Goal: Transaction & Acquisition: Download file/media

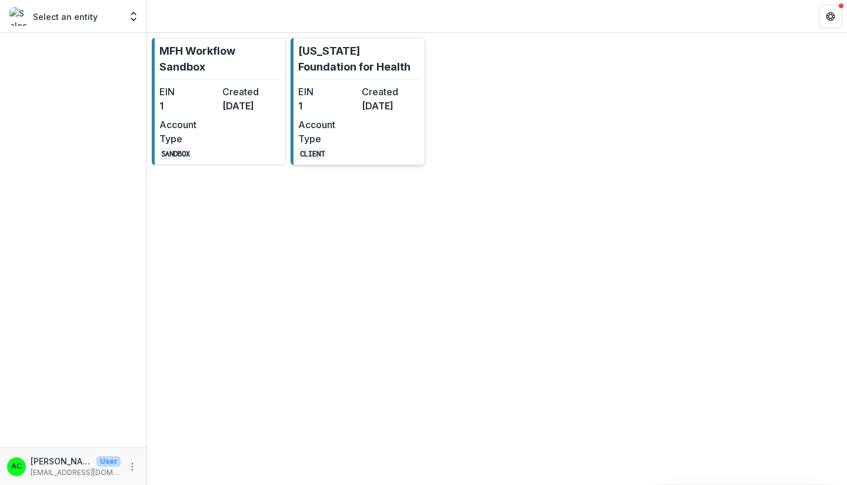
click at [360, 134] on div "EIN 1 Created [DATE] Account Type CLIENT" at bounding box center [358, 122] width 121 height 75
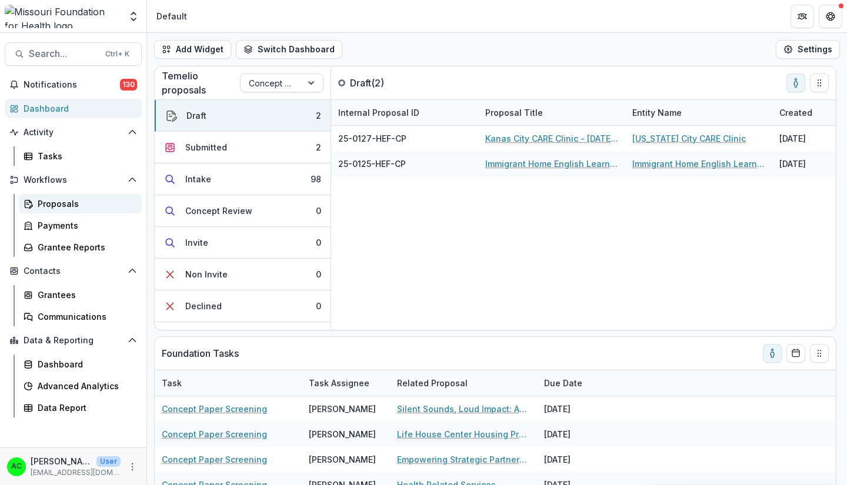
click at [31, 206] on icon at bounding box center [31, 207] width 4 height 4
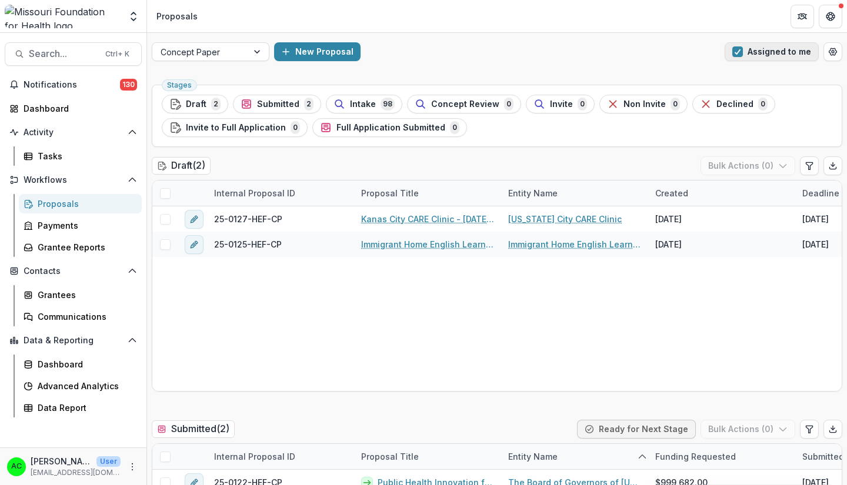
click at [770, 59] on button "Assigned to me" at bounding box center [771, 51] width 94 height 19
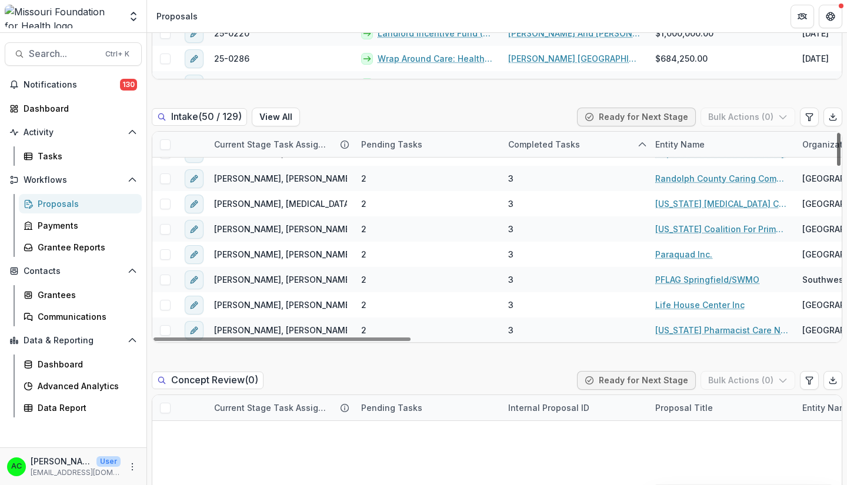
scroll to position [367, 0]
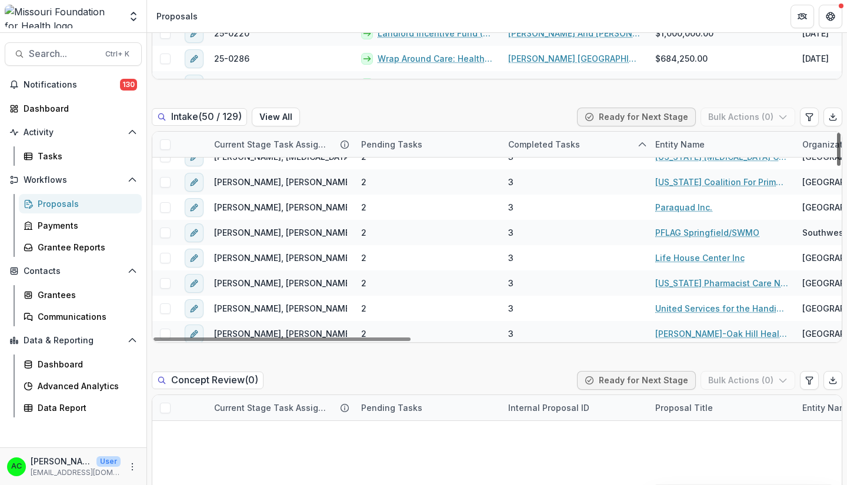
drag, startPoint x: 835, startPoint y: 141, endPoint x: 823, endPoint y: 199, distance: 58.8
click at [837, 166] on div at bounding box center [839, 149] width 4 height 33
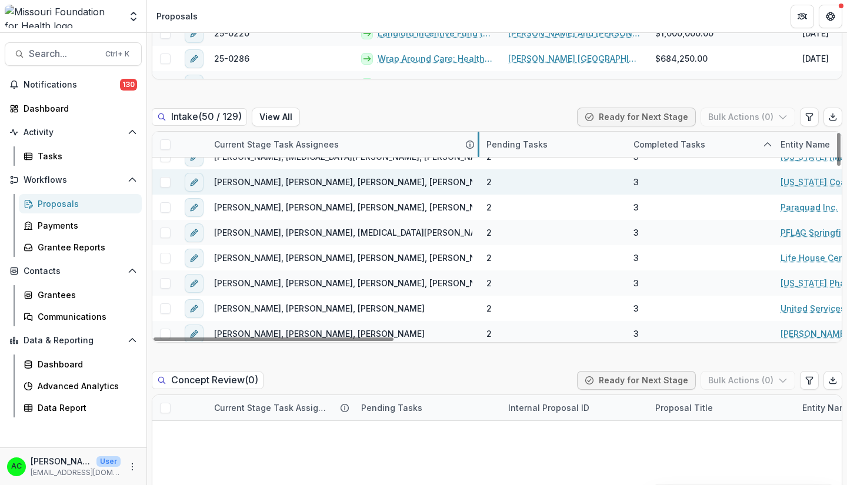
drag, startPoint x: 353, startPoint y: 151, endPoint x: 478, endPoint y: 173, distance: 127.2
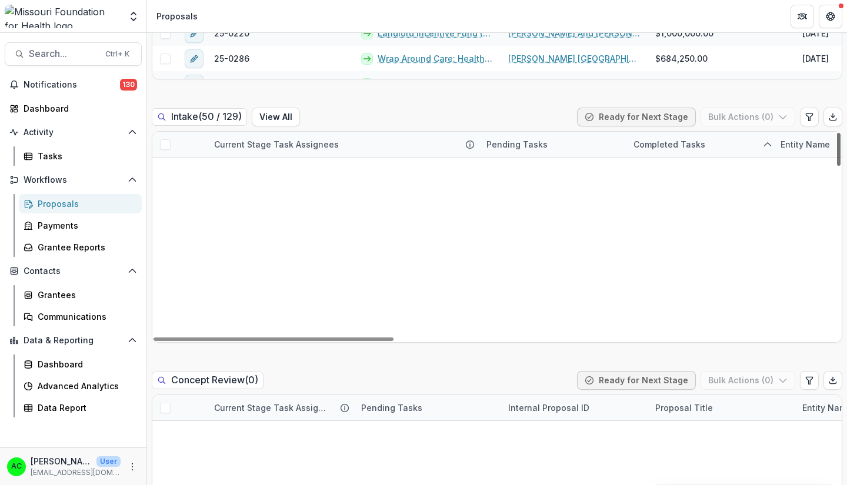
scroll to position [0, 0]
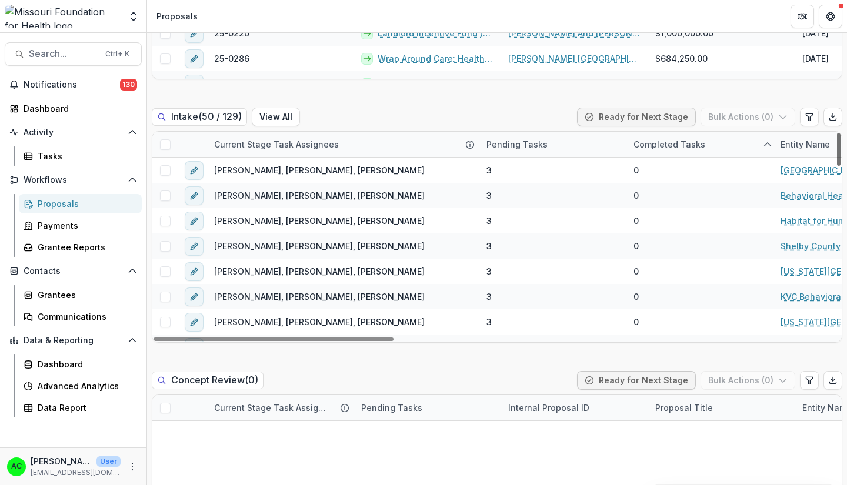
drag, startPoint x: 834, startPoint y: 203, endPoint x: 838, endPoint y: 138, distance: 66.0
click at [838, 138] on div at bounding box center [839, 149] width 4 height 33
click at [103, 155] on div "Tasks" at bounding box center [85, 156] width 95 height 12
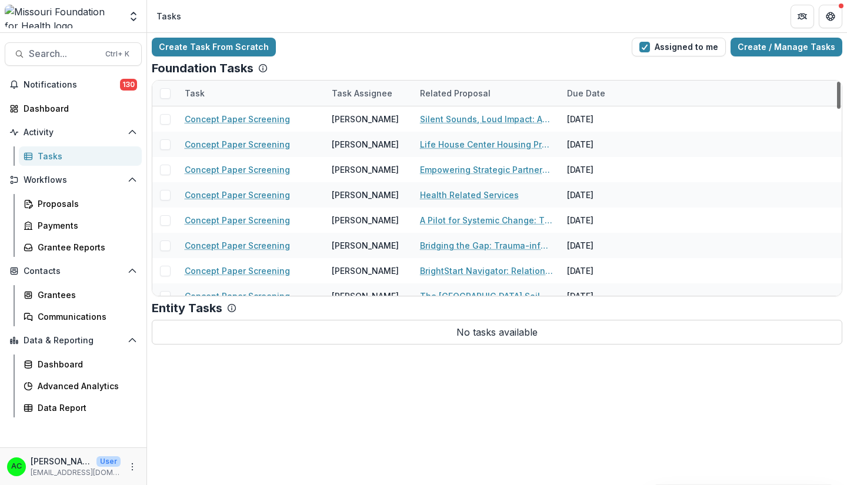
drag, startPoint x: 839, startPoint y: 90, endPoint x: 838, endPoint y: 65, distance: 24.7
click at [838, 82] on div at bounding box center [839, 95] width 4 height 27
click at [88, 208] on div "Proposals" at bounding box center [85, 204] width 95 height 12
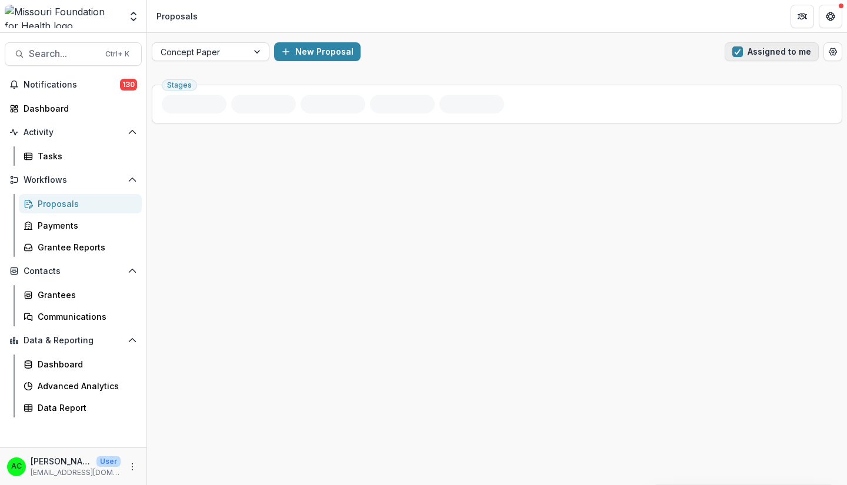
click at [793, 55] on button "Assigned to me" at bounding box center [771, 51] width 94 height 19
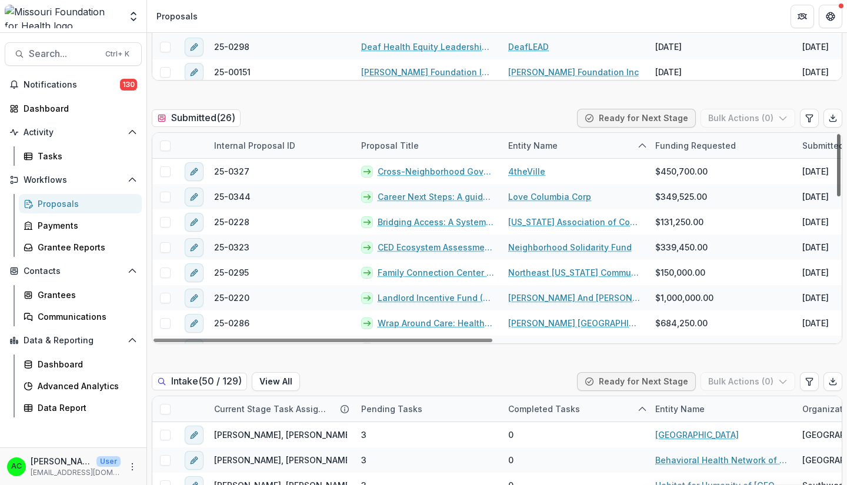
drag, startPoint x: 835, startPoint y: 141, endPoint x: 838, endPoint y: 129, distance: 12.0
click at [838, 134] on div at bounding box center [839, 165] width 4 height 62
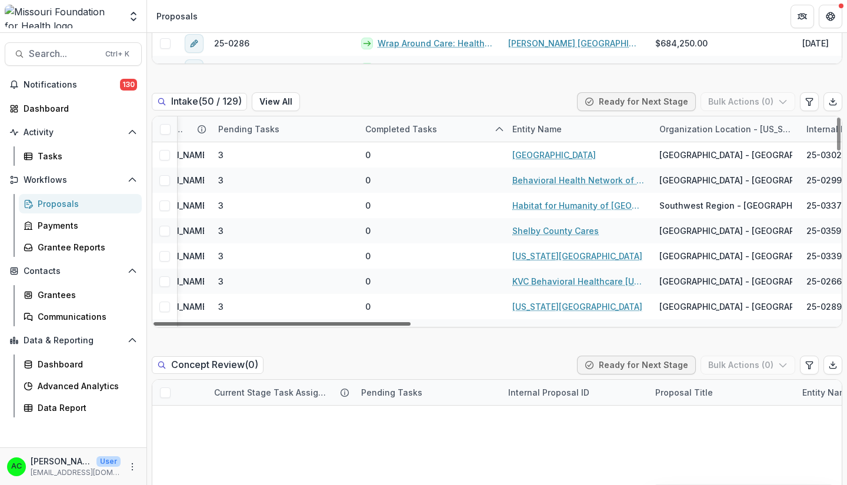
scroll to position [0, 144]
drag, startPoint x: 403, startPoint y: 325, endPoint x: 457, endPoint y: 320, distance: 54.2
click at [410, 322] on div at bounding box center [281, 324] width 257 height 4
drag, startPoint x: 834, startPoint y: 129, endPoint x: 825, endPoint y: 116, distance: 16.1
click at [837, 118] on div at bounding box center [839, 134] width 4 height 33
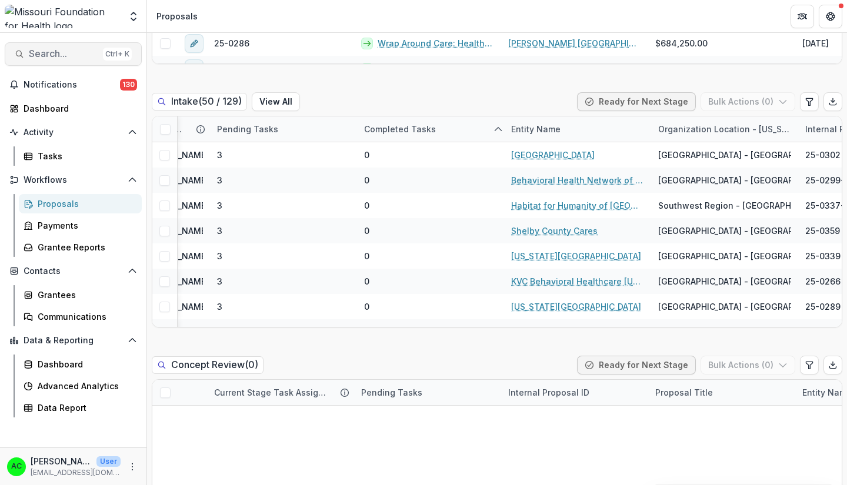
click at [71, 56] on span "Search..." at bounding box center [63, 53] width 69 height 11
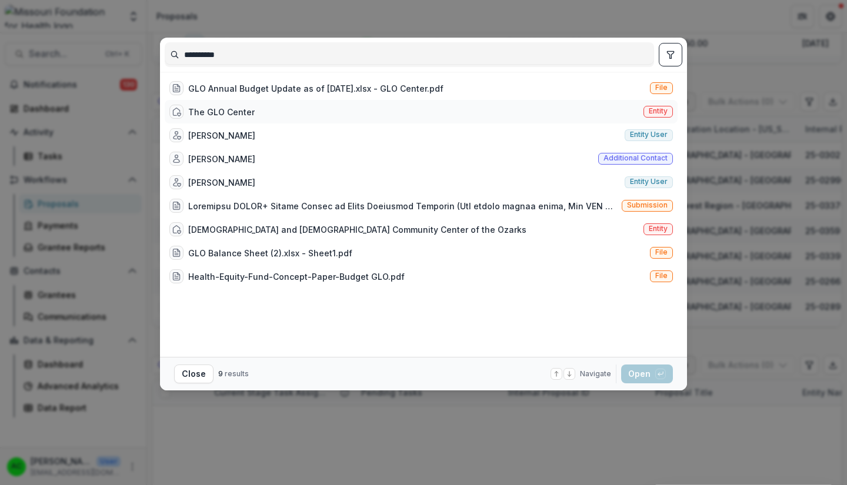
type input "**********"
click at [653, 114] on span "Entity" at bounding box center [657, 111] width 19 height 8
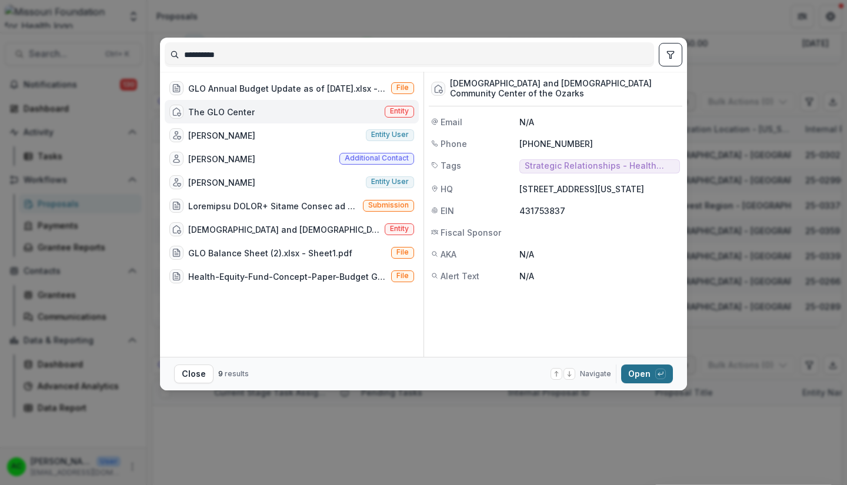
click at [637, 374] on button "Open with enter key" at bounding box center [647, 374] width 52 height 19
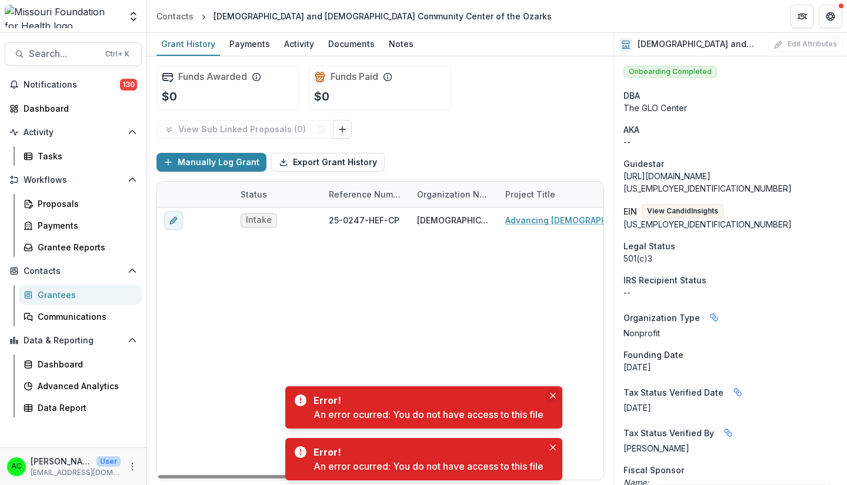
click at [555, 393] on icon "Close" at bounding box center [552, 396] width 6 height 6
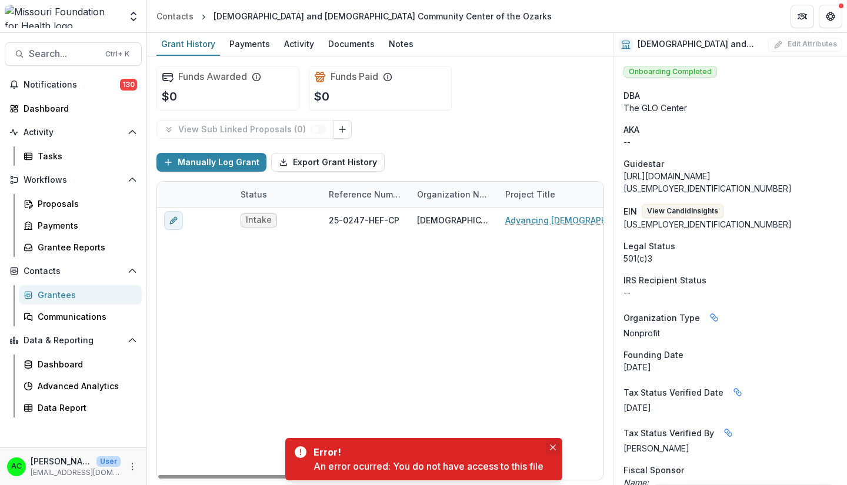
click at [555, 452] on button "Close" at bounding box center [553, 447] width 14 height 14
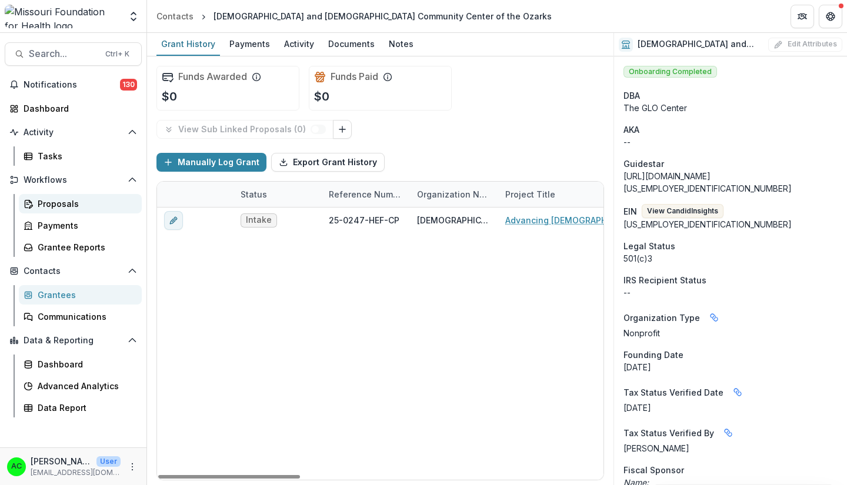
click at [54, 205] on div "Proposals" at bounding box center [85, 204] width 95 height 12
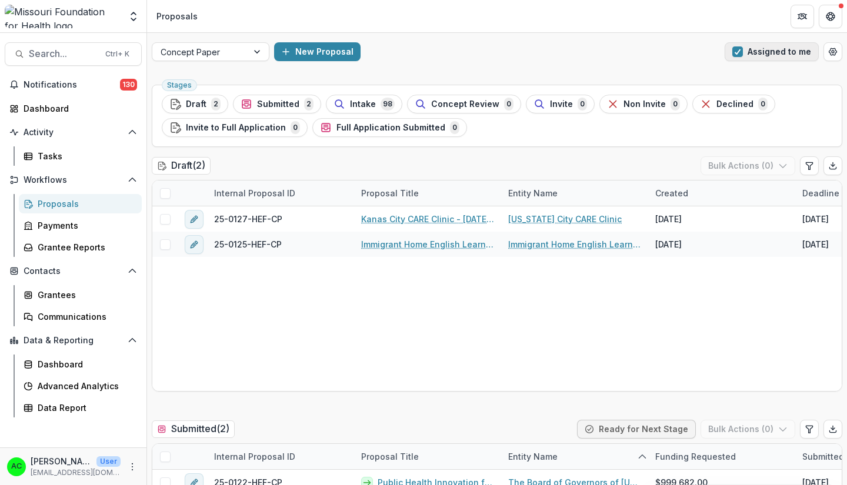
click at [727, 54] on button "Assigned to me" at bounding box center [771, 51] width 94 height 19
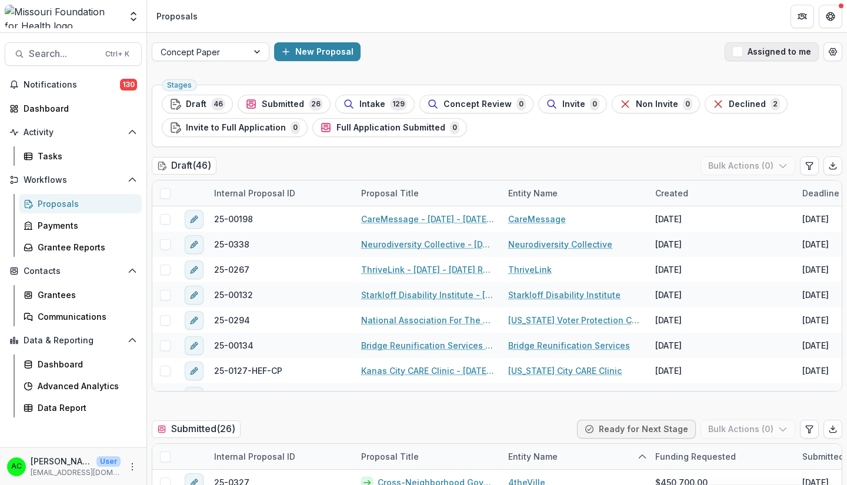
click at [737, 52] on span "button" at bounding box center [737, 51] width 11 height 11
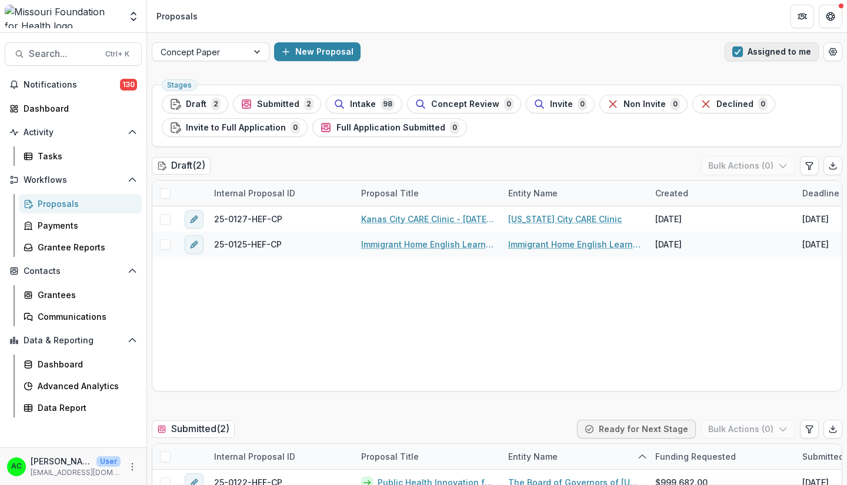
click at [737, 52] on span "button" at bounding box center [737, 51] width 11 height 11
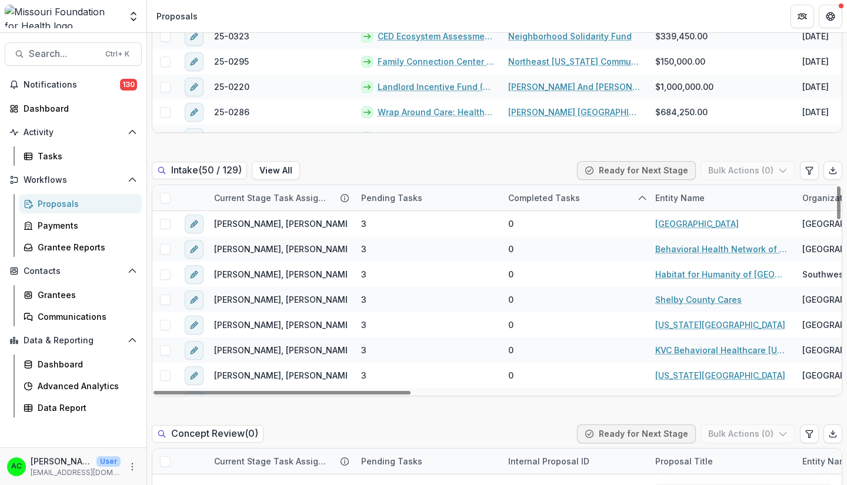
drag, startPoint x: 835, startPoint y: 200, endPoint x: 834, endPoint y: 181, distance: 19.4
click at [837, 186] on div at bounding box center [839, 202] width 4 height 33
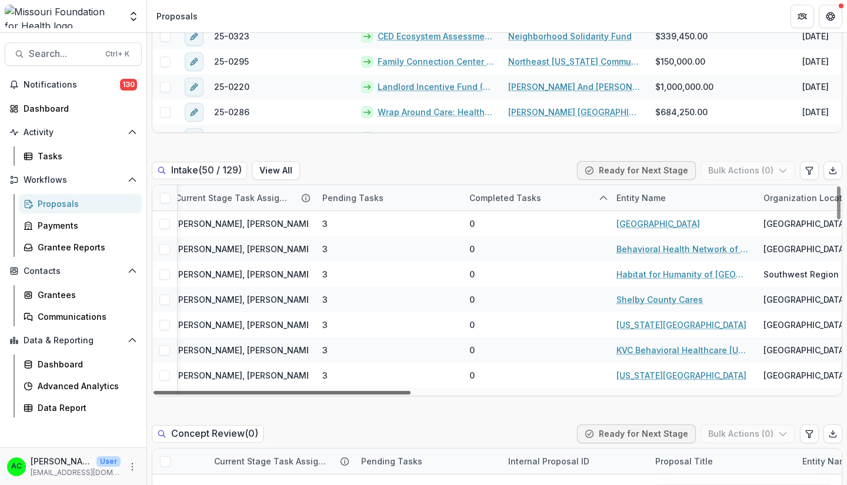
scroll to position [0, 31]
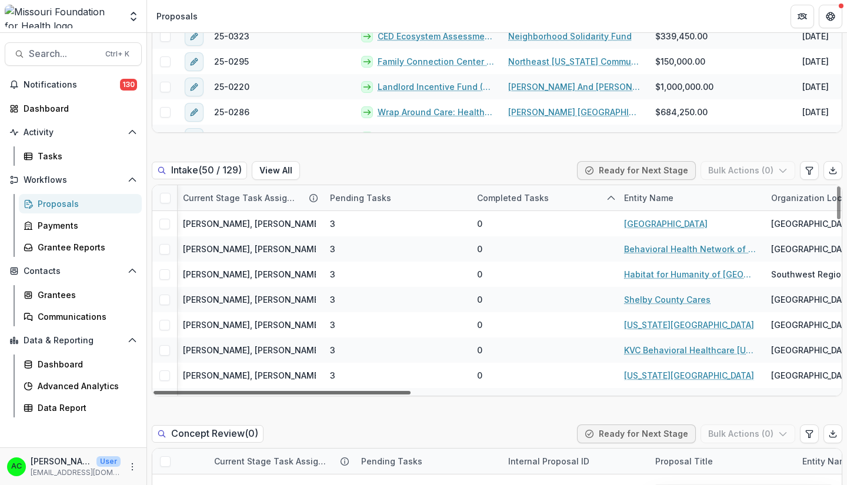
drag, startPoint x: 393, startPoint y: 393, endPoint x: 405, endPoint y: 410, distance: 21.2
click at [405, 394] on div at bounding box center [281, 393] width 257 height 4
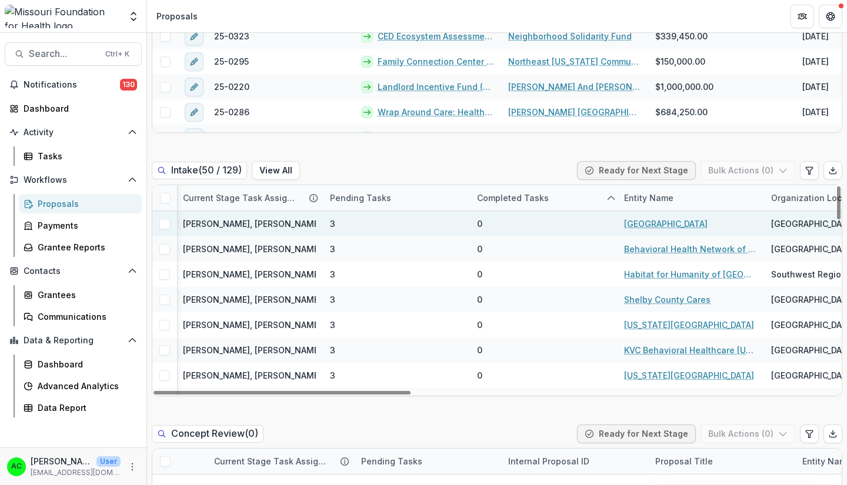
click at [649, 224] on link "[GEOGRAPHIC_DATA]" at bounding box center [665, 224] width 83 height 12
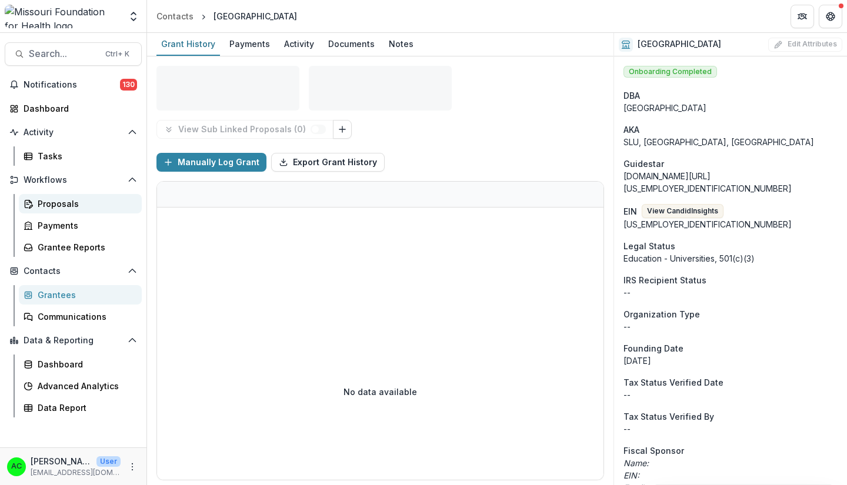
click at [68, 207] on div "Proposals" at bounding box center [85, 204] width 95 height 12
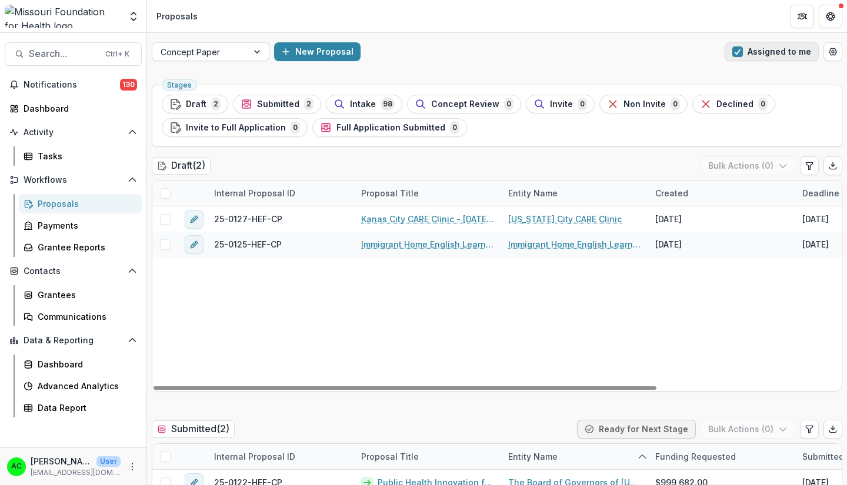
click at [761, 50] on button "Assigned to me" at bounding box center [771, 51] width 94 height 19
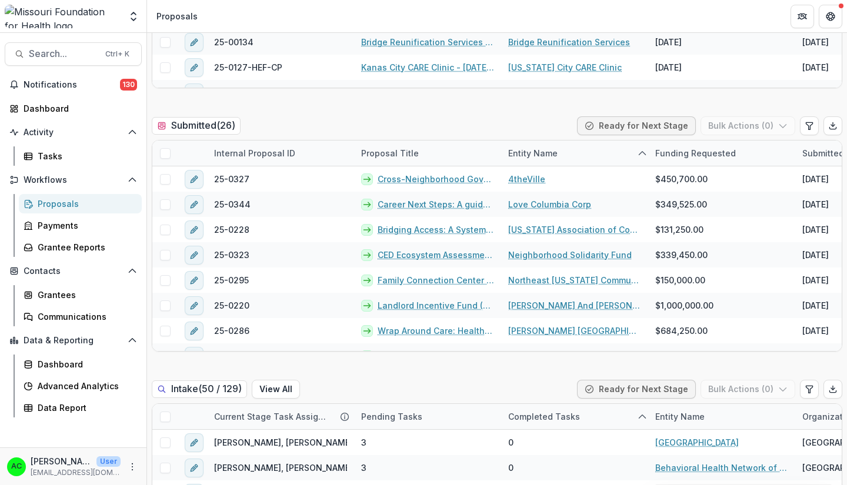
scroll to position [307, 0]
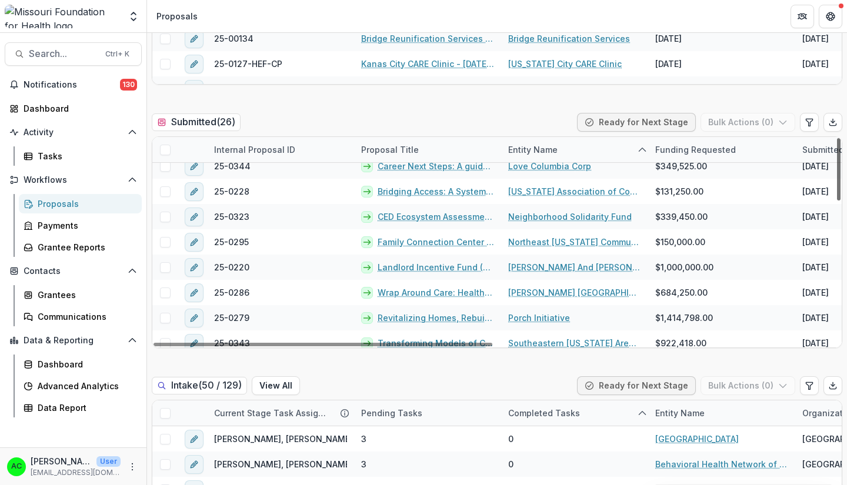
drag, startPoint x: 835, startPoint y: 152, endPoint x: 834, endPoint y: 160, distance: 8.3
click at [837, 160] on div at bounding box center [839, 169] width 4 height 62
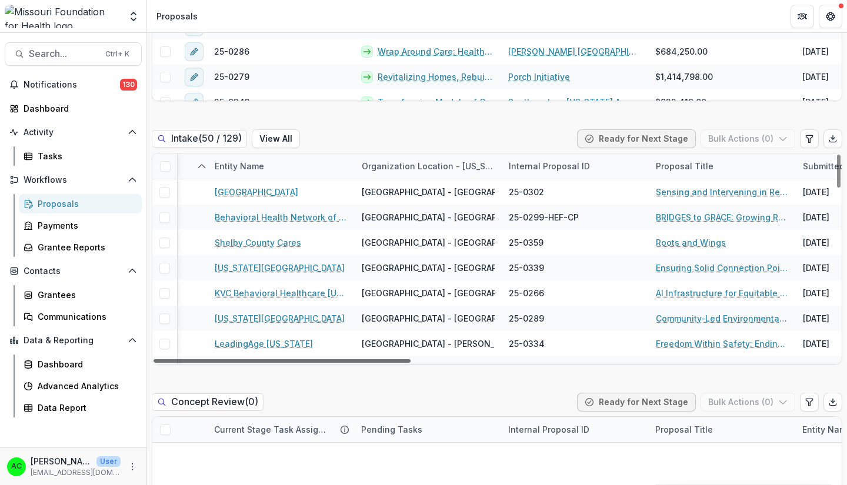
scroll to position [0, 441]
drag, startPoint x: 373, startPoint y: 361, endPoint x: 537, endPoint y: 381, distance: 165.2
click at [410, 363] on div at bounding box center [281, 361] width 257 height 4
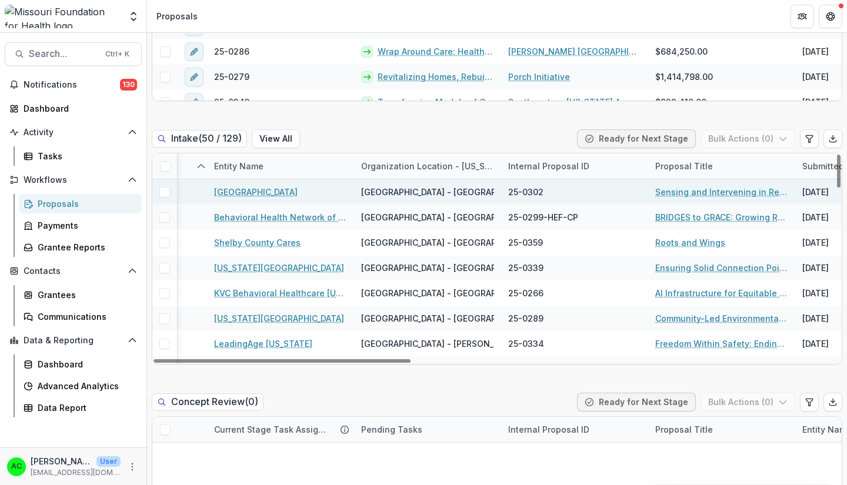
click at [736, 188] on link "Sensing and Intervening in Real-Time for Climate Change, Inequity, and Health C…" at bounding box center [721, 192] width 133 height 12
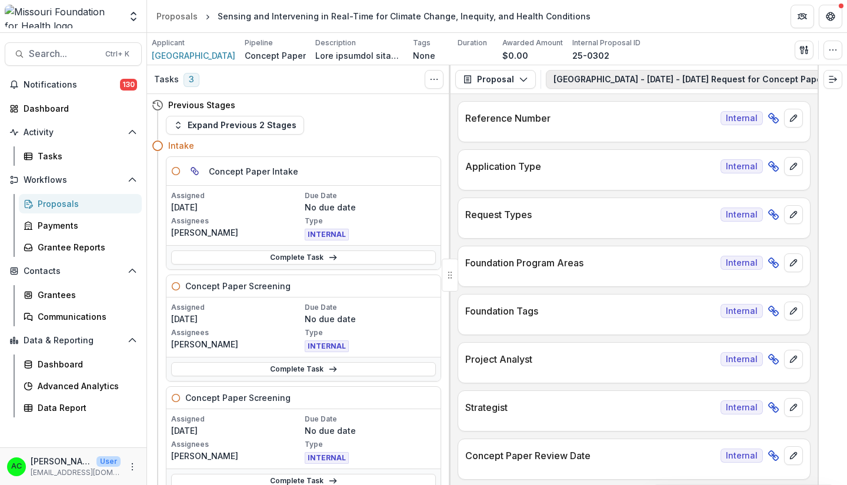
click at [610, 81] on button "[GEOGRAPHIC_DATA] - [DATE] - [DATE] Request for Concept Papers 1" at bounding box center [706, 79] width 320 height 19
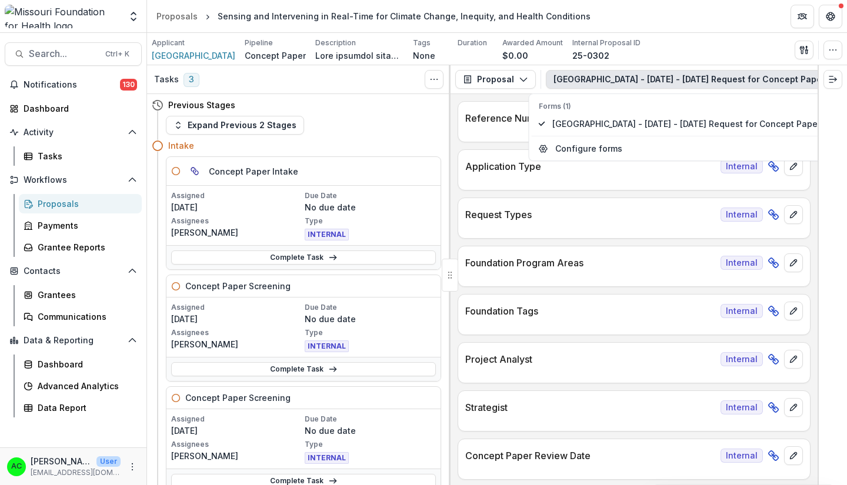
click at [453, 169] on div "**********" at bounding box center [633, 289] width 367 height 391
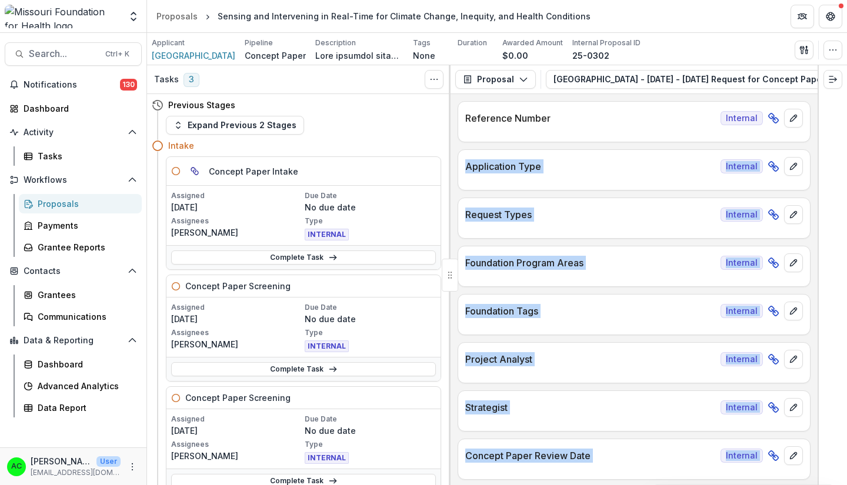
drag, startPoint x: 818, startPoint y: 111, endPoint x: 813, endPoint y: 143, distance: 32.7
click at [813, 143] on div "Tasks 3 Show Cancelled Tasks Previous Stages Expand Previous 2 Stages Intake Co…" at bounding box center [497, 275] width 700 height 420
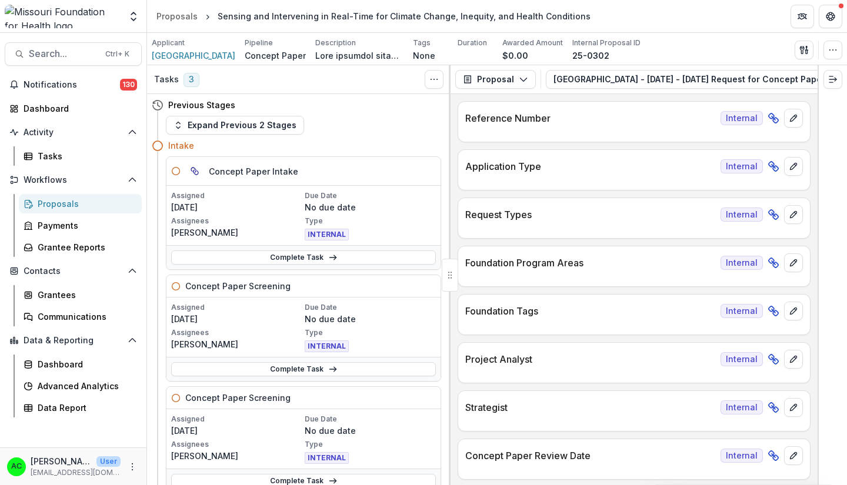
click at [813, 114] on div "**********" at bounding box center [633, 289] width 367 height 391
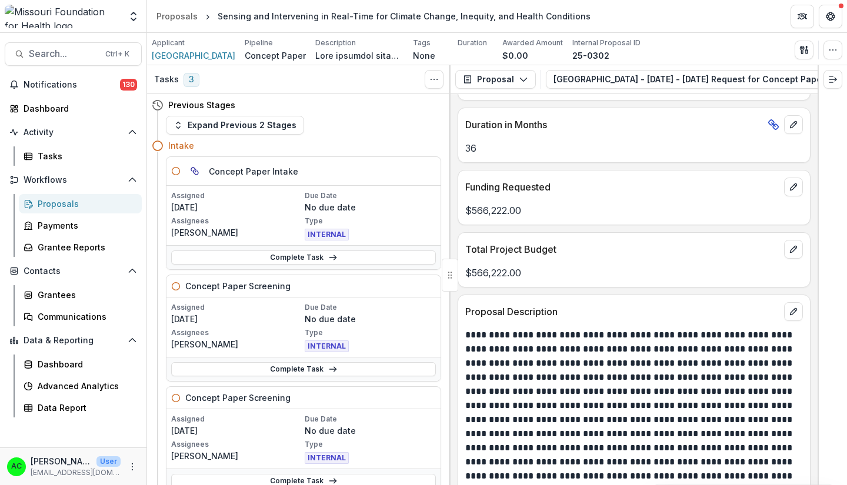
scroll to position [2676, 0]
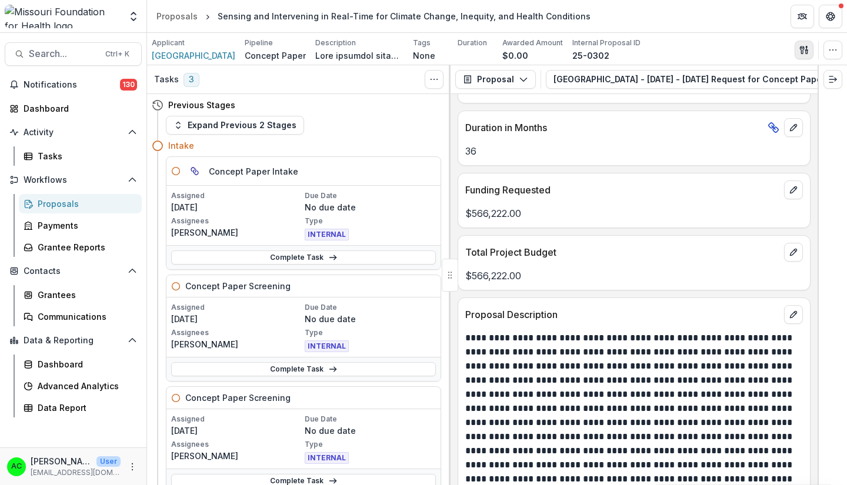
click at [801, 49] on icon "button" at bounding box center [803, 49] width 9 height 9
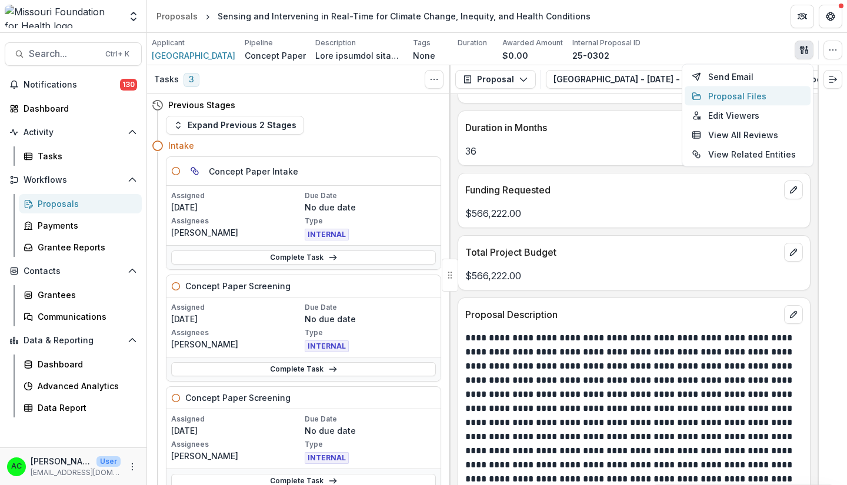
click at [758, 101] on button "Proposal Files" at bounding box center [747, 95] width 126 height 19
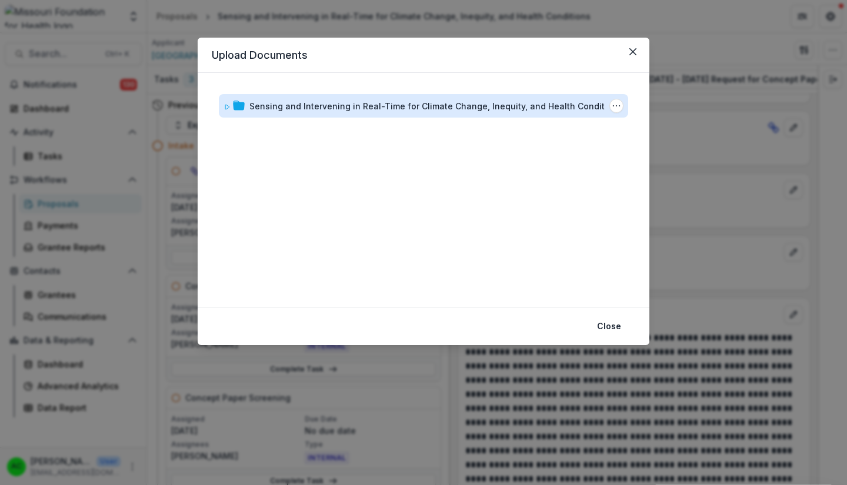
click at [574, 108] on div "Sensing and Intervening in Real-Time for Climate Change, Inequity, and Health C…" at bounding box center [435, 106] width 373 height 12
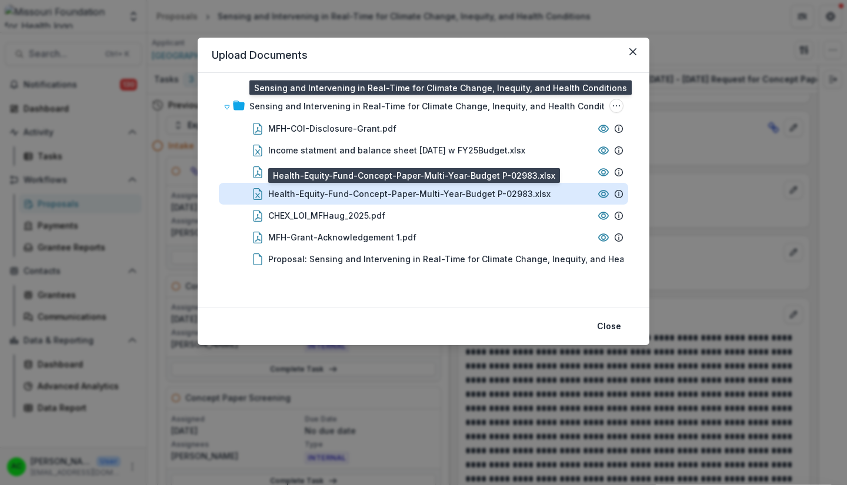
click at [430, 193] on div "Health-Equity-Fund-Concept-Paper-Multi-Year-Budget P-02983.xlsx" at bounding box center [409, 194] width 282 height 12
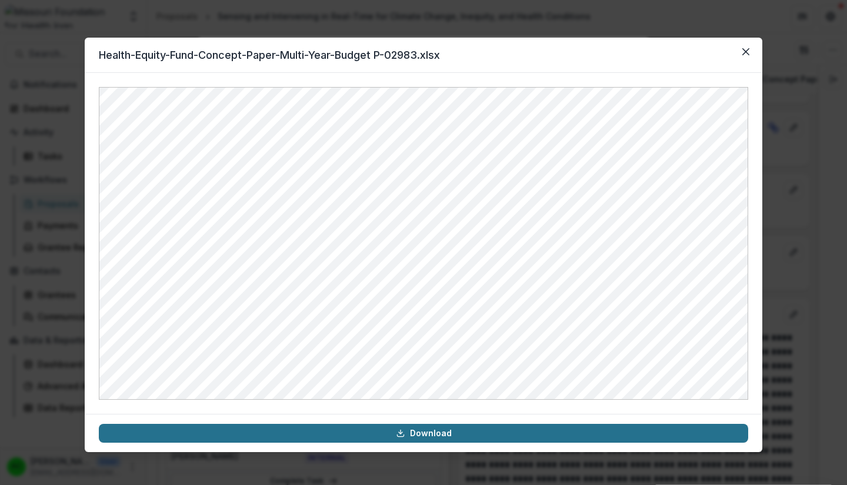
click at [433, 434] on link "Download" at bounding box center [423, 433] width 649 height 19
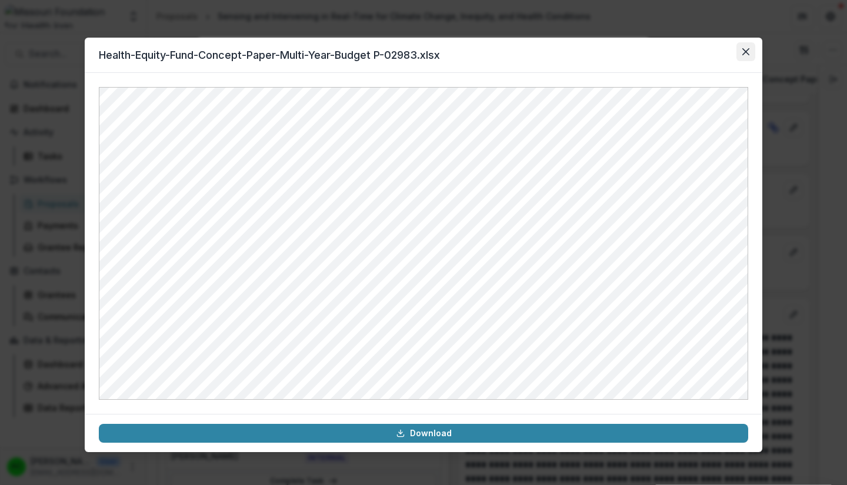
click at [744, 52] on icon "Close" at bounding box center [745, 51] width 7 height 7
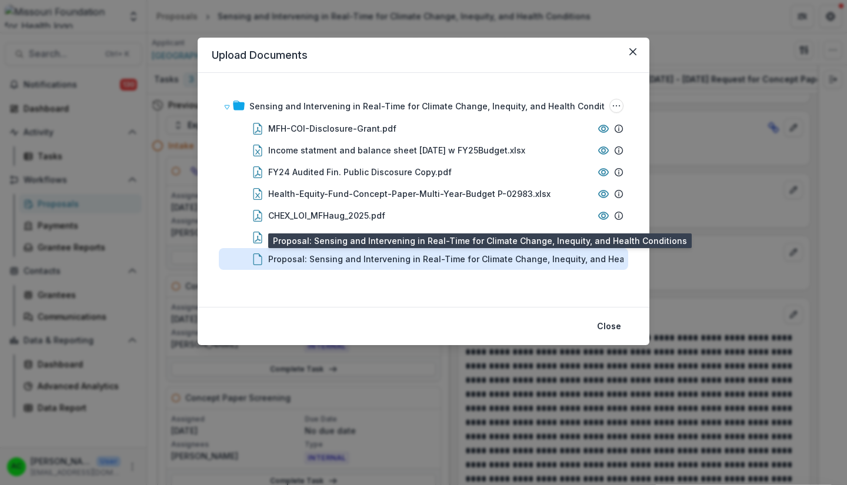
click at [349, 263] on div "Proposal: Sensing and Intervening in Real-Time for Climate Change, Inequity, an…" at bounding box center [462, 259] width 388 height 12
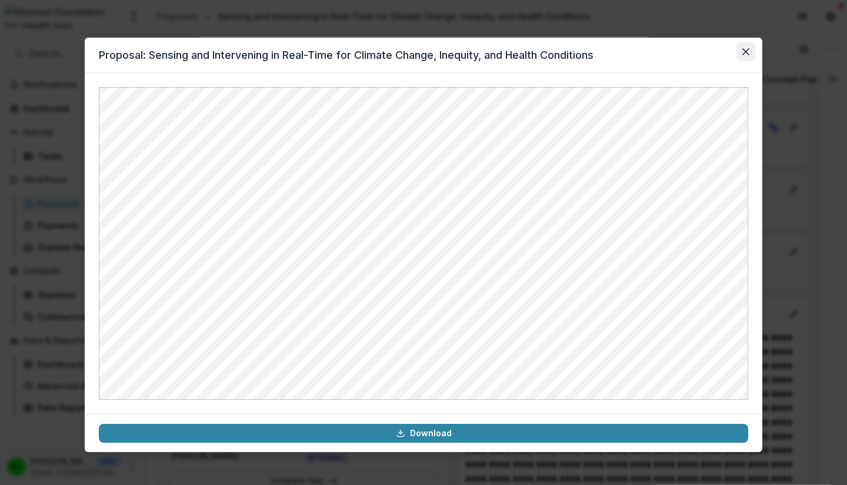
click at [751, 46] on button "Close" at bounding box center [745, 51] width 19 height 19
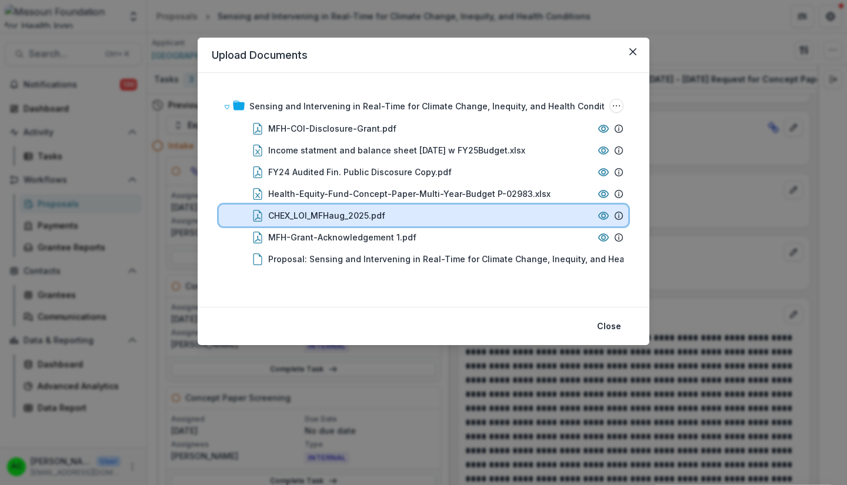
click at [410, 213] on div "CHEX_LOI_MFHaug_2025.pdf" at bounding box center [430, 215] width 325 height 12
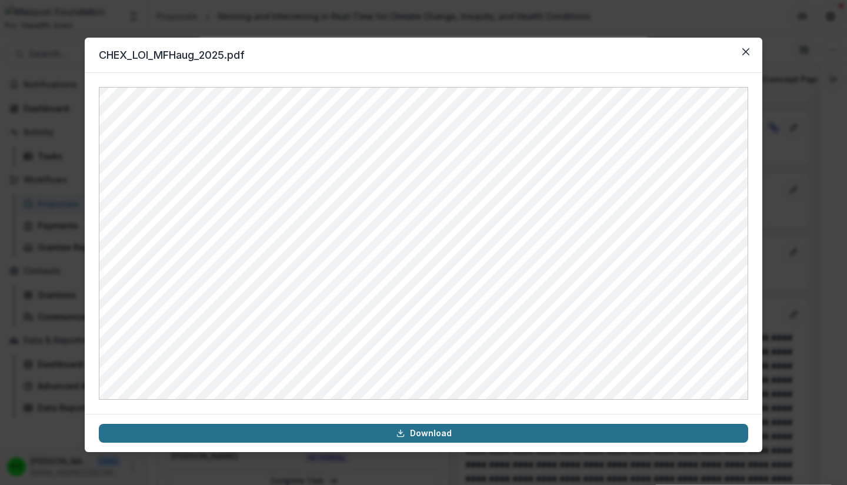
click at [444, 430] on link "Download" at bounding box center [423, 433] width 649 height 19
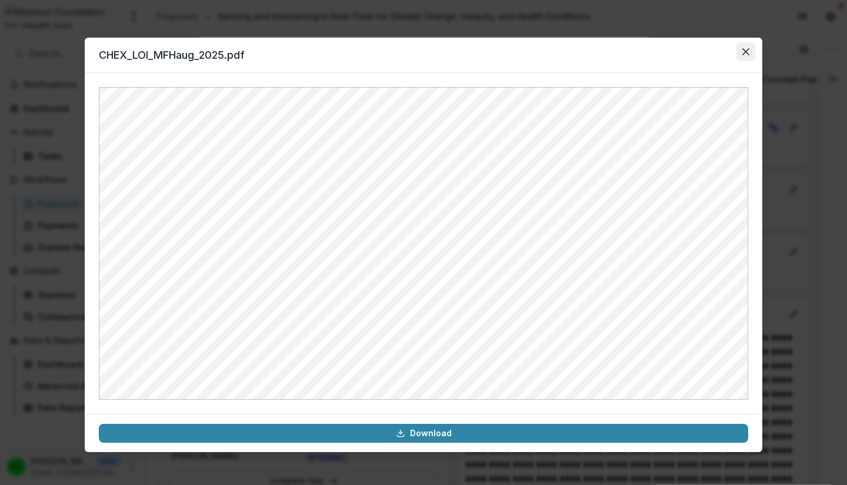
click at [745, 51] on icon "Close" at bounding box center [745, 51] width 7 height 7
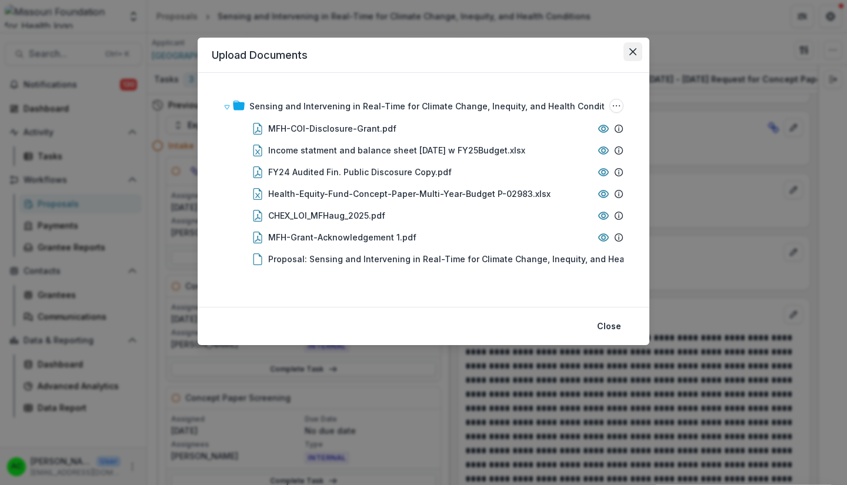
click at [630, 54] on icon "Close" at bounding box center [632, 51] width 7 height 7
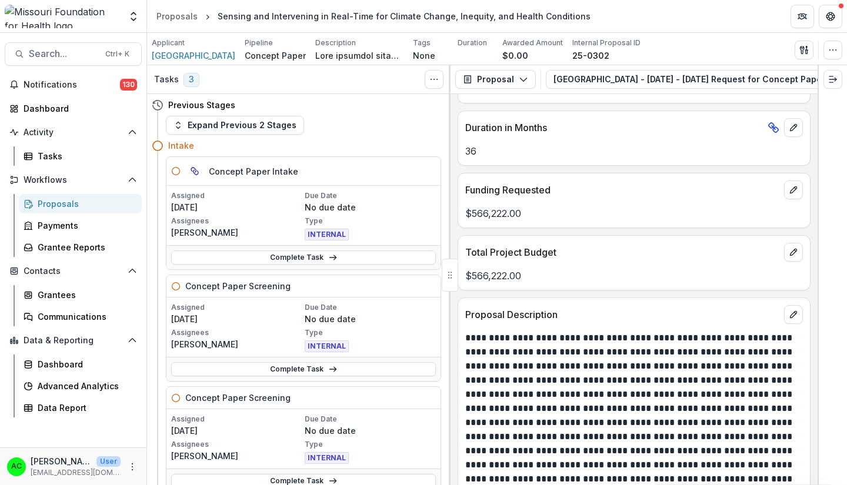
click at [58, 206] on div "Proposals" at bounding box center [85, 204] width 95 height 12
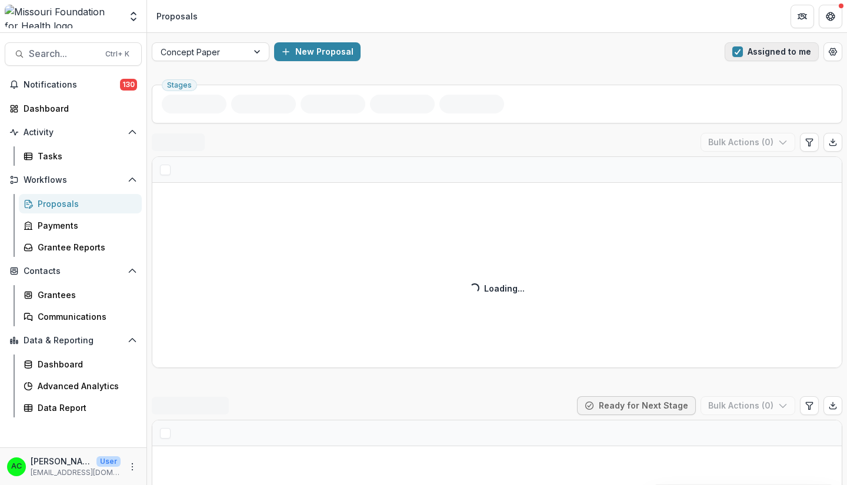
click at [734, 48] on span "button" at bounding box center [737, 51] width 11 height 11
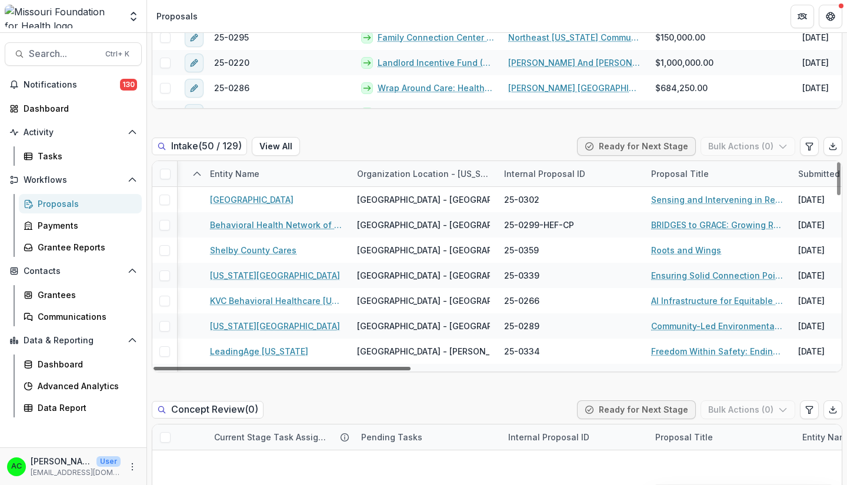
scroll to position [0, 453]
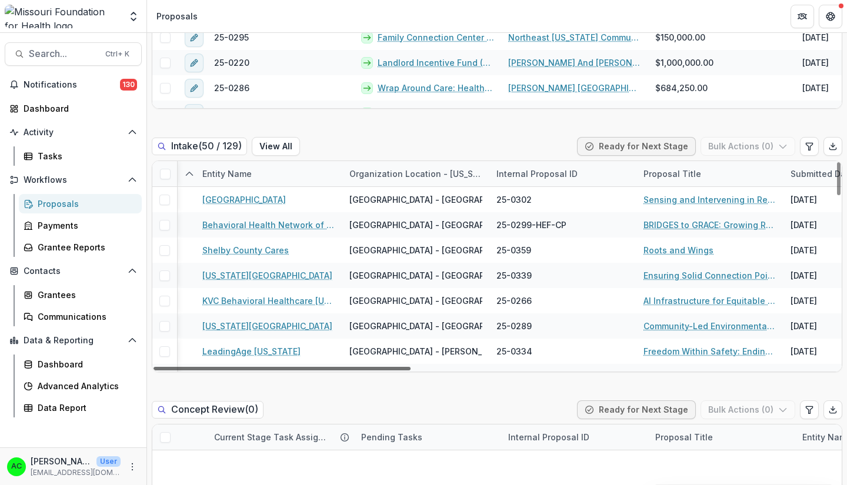
drag, startPoint x: 370, startPoint y: 369, endPoint x: 539, endPoint y: 367, distance: 168.7
click at [410, 367] on div at bounding box center [281, 369] width 257 height 4
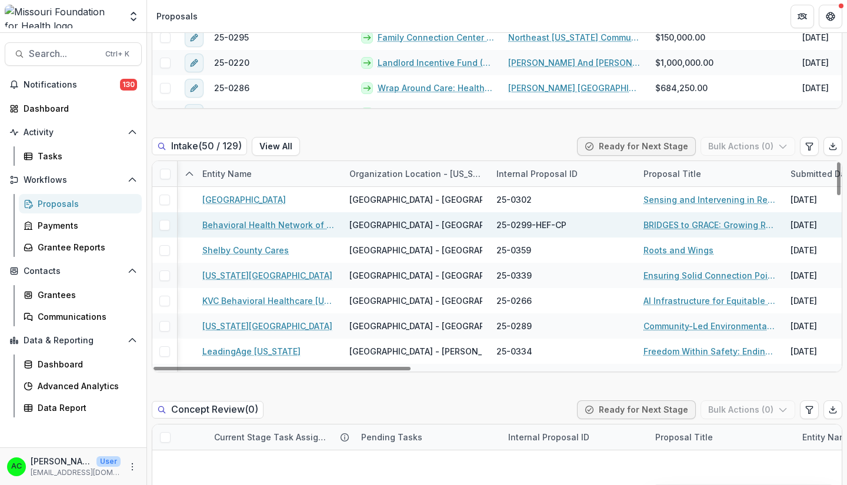
click at [654, 221] on link "BRIDGES to GRACE: Growing Resilient Aging Communities with Equity" at bounding box center [709, 225] width 133 height 12
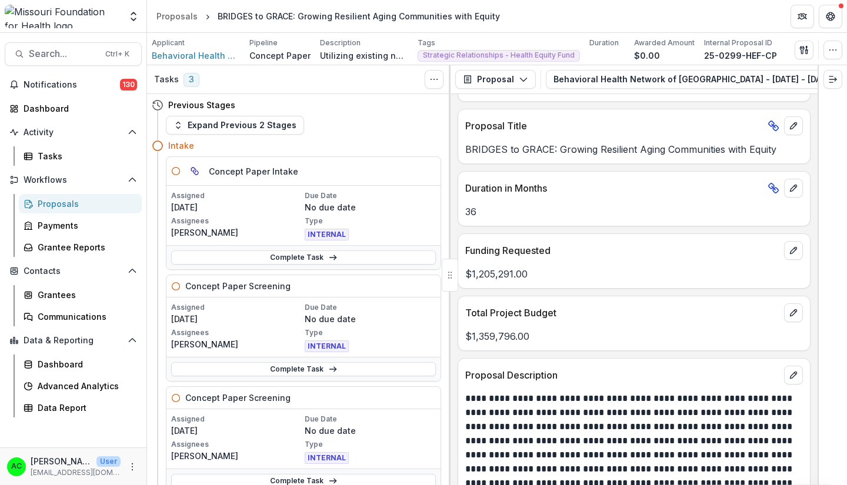
scroll to position [2526, 0]
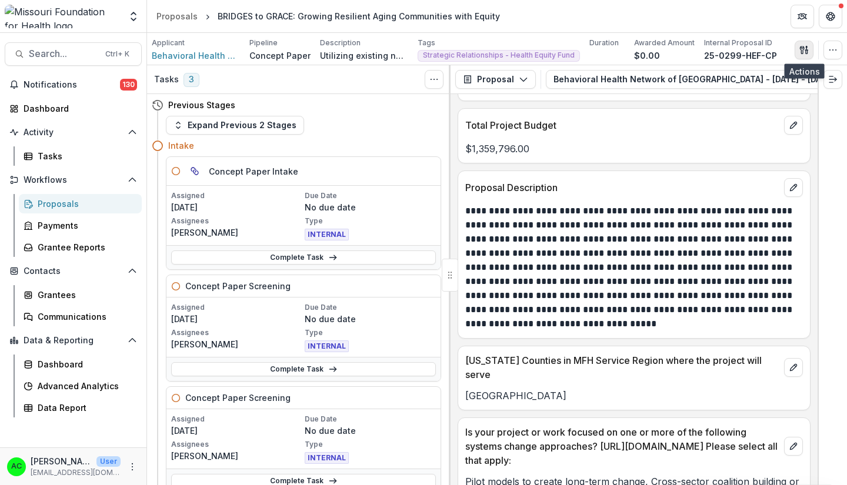
click at [798, 49] on button "button" at bounding box center [803, 50] width 19 height 19
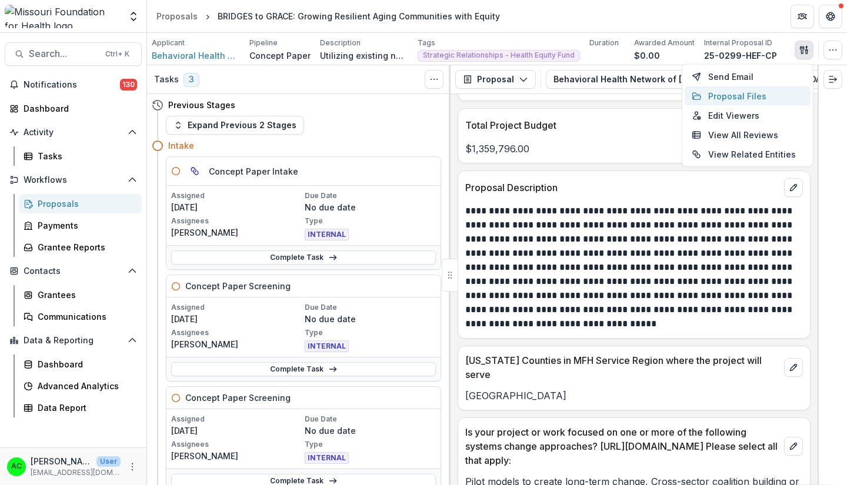
click at [753, 95] on button "Proposal Files" at bounding box center [747, 95] width 126 height 19
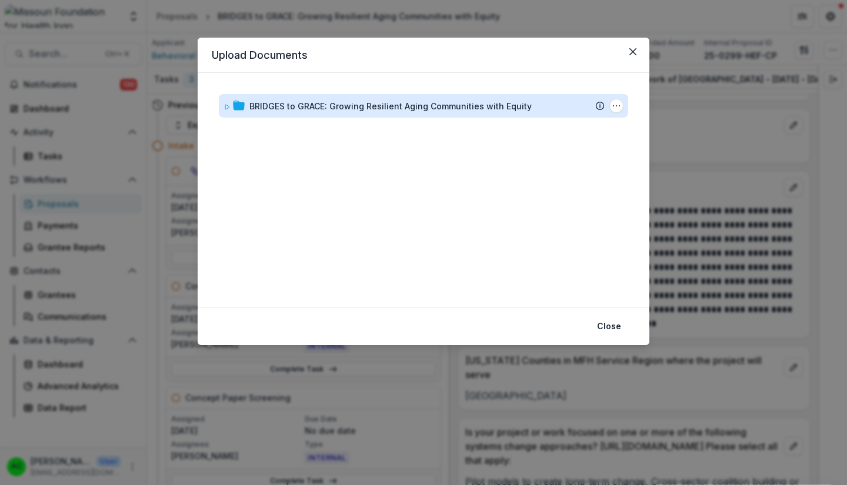
click at [510, 104] on div "BRIDGES to GRACE: Growing Resilient Aging Communities with Equity" at bounding box center [390, 106] width 282 height 12
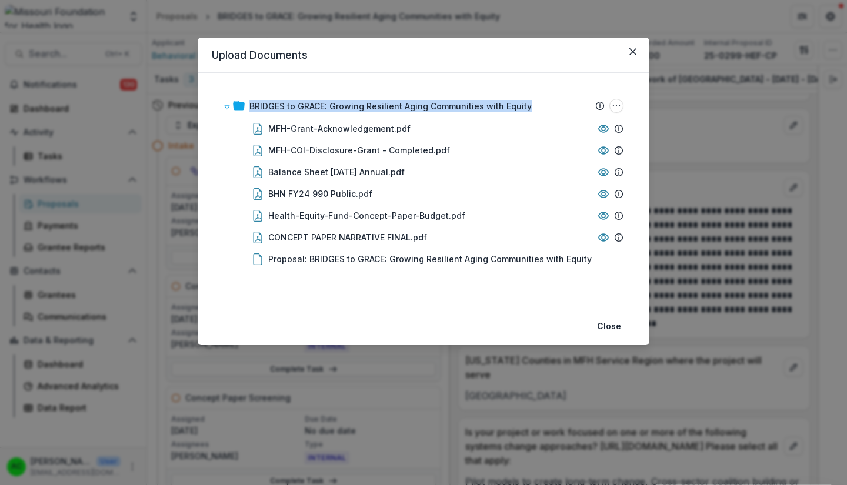
drag, startPoint x: 560, startPoint y: 52, endPoint x: 547, endPoint y: 77, distance: 28.2
click at [547, 77] on section "Upload Documents BRIDGES to GRACE: Growing Resilient Aging Communities with Equ…" at bounding box center [424, 191] width 452 height 307
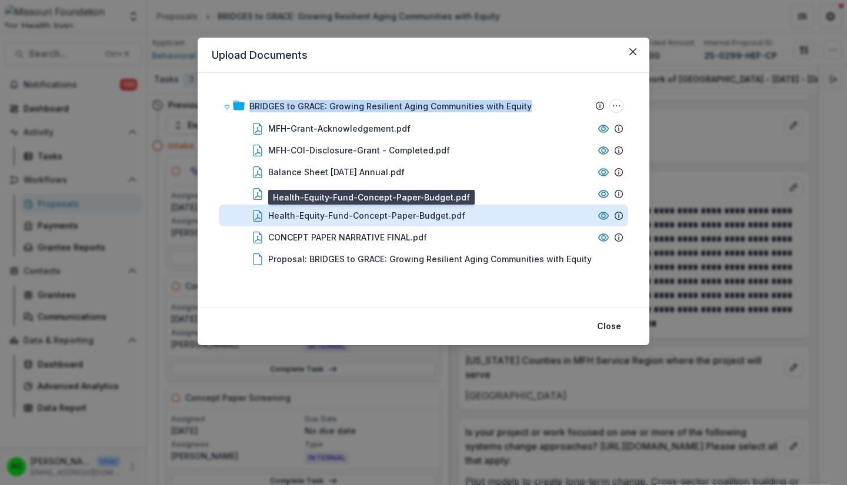
click at [407, 215] on div "Health-Equity-Fund-Concept-Paper-Budget.pdf" at bounding box center [366, 215] width 197 height 12
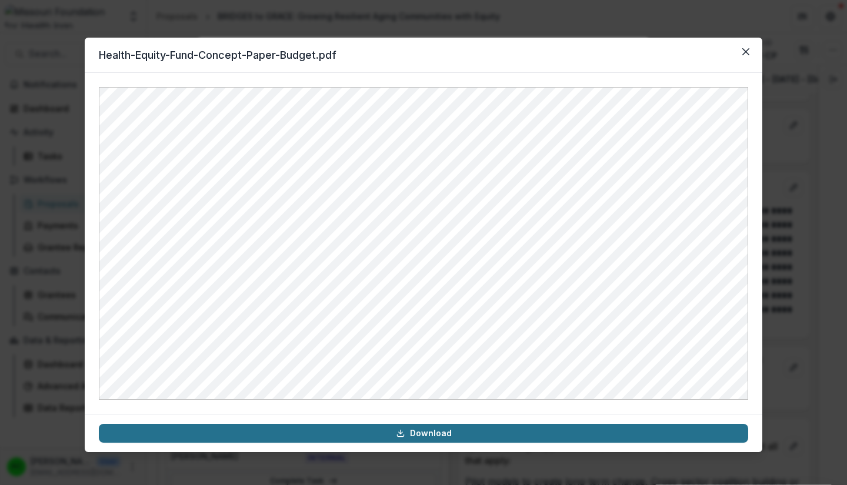
click at [440, 433] on link "Download" at bounding box center [423, 433] width 649 height 19
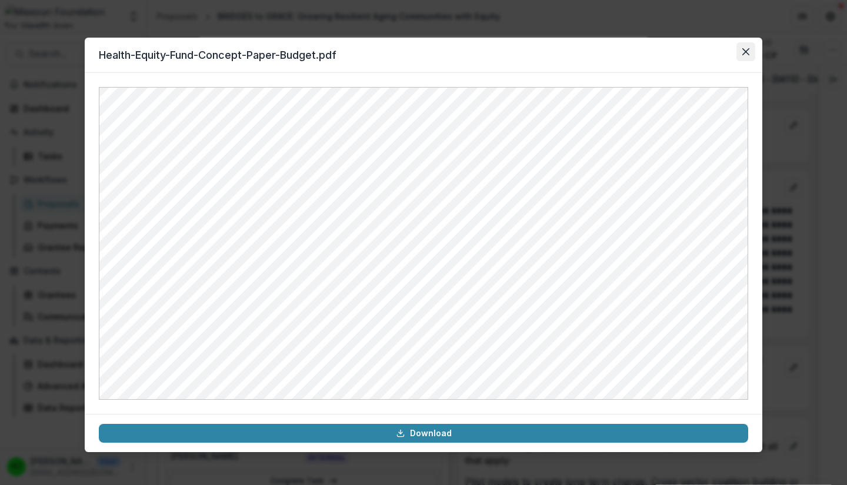
click at [743, 53] on icon "Close" at bounding box center [745, 51] width 7 height 7
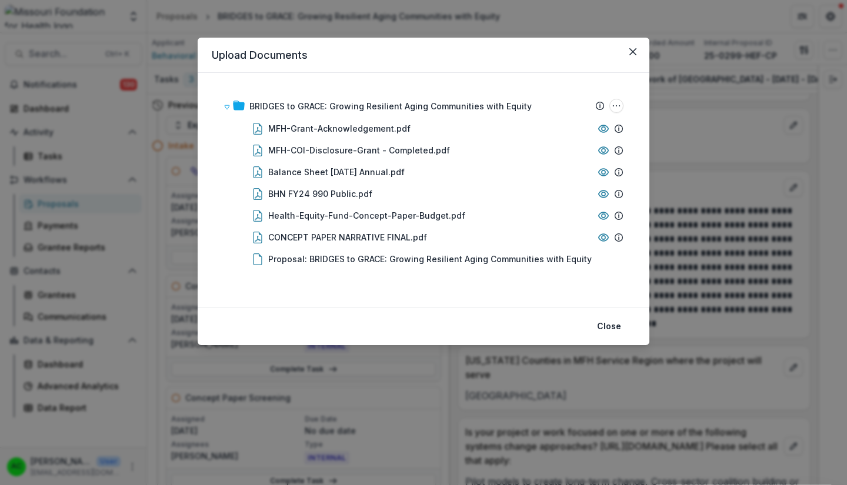
click at [634, 263] on div "BRIDGES to GRACE: Growing Resilient Aging Communities with Equity Submission Te…" at bounding box center [423, 190] width 423 height 206
click at [607, 327] on button "Close" at bounding box center [609, 326] width 38 height 19
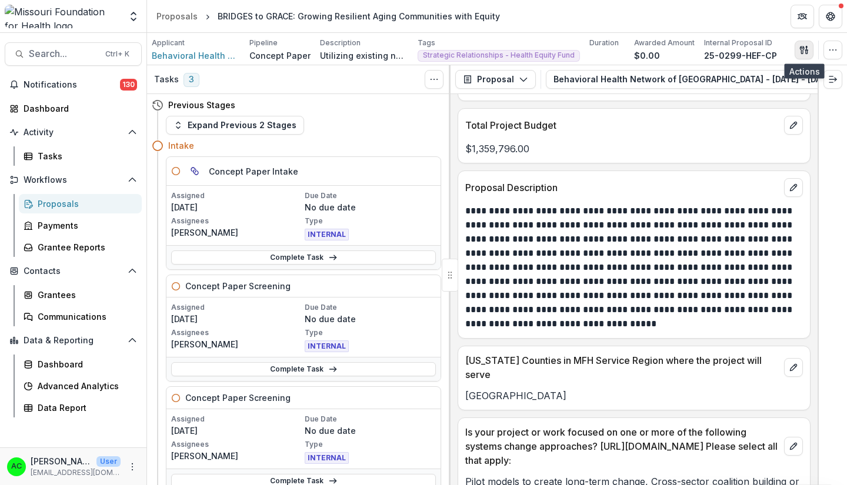
click at [799, 49] on icon "button" at bounding box center [803, 49] width 9 height 9
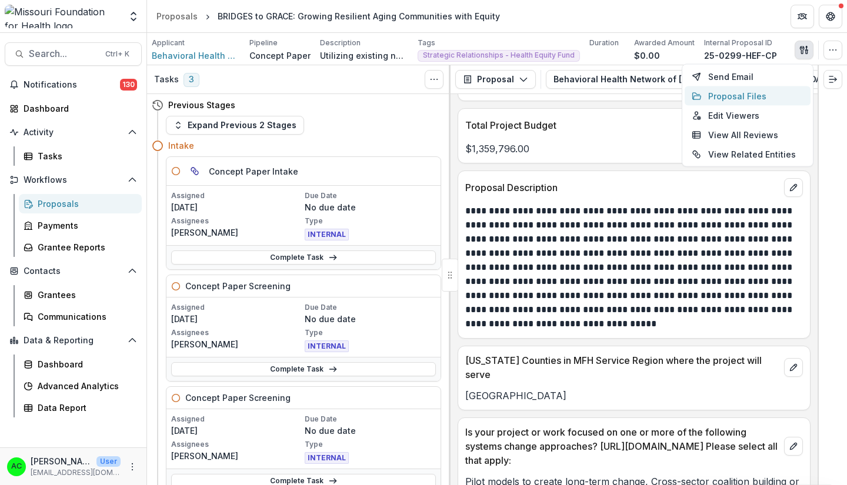
click at [708, 96] on button "Proposal Files" at bounding box center [747, 95] width 126 height 19
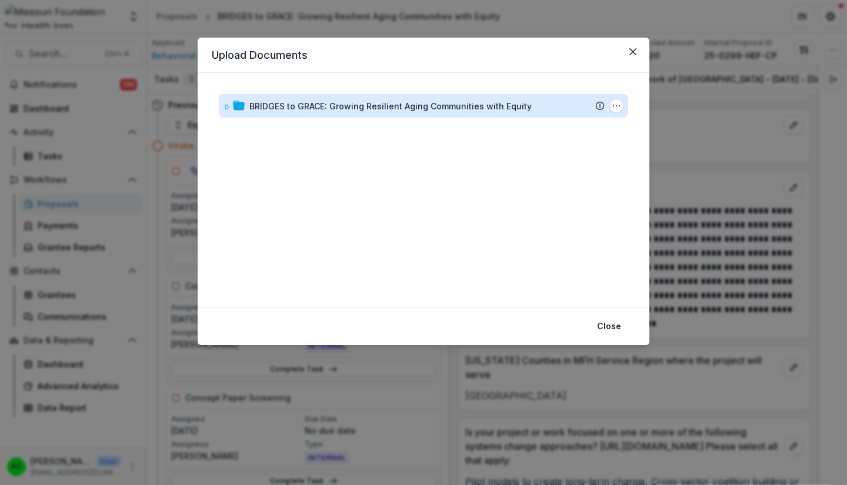
click at [491, 107] on div "BRIDGES to GRACE: Growing Resilient Aging Communities with Equity" at bounding box center [390, 106] width 282 height 12
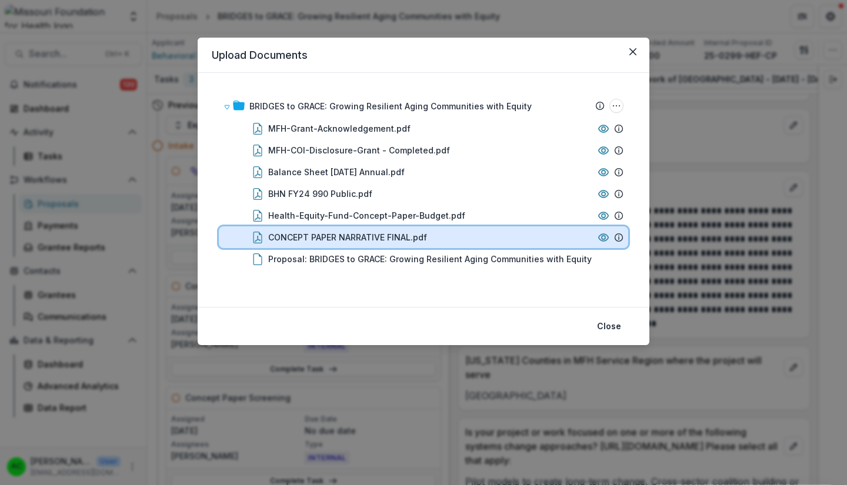
click at [438, 236] on div "CONCEPT PAPER NARRATIVE FINAL.pdf" at bounding box center [430, 237] width 325 height 12
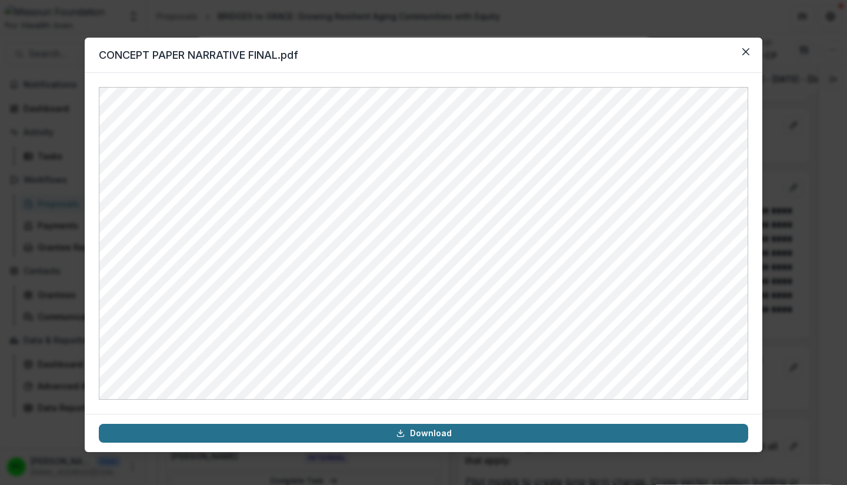
click at [427, 434] on link "Download" at bounding box center [423, 433] width 649 height 19
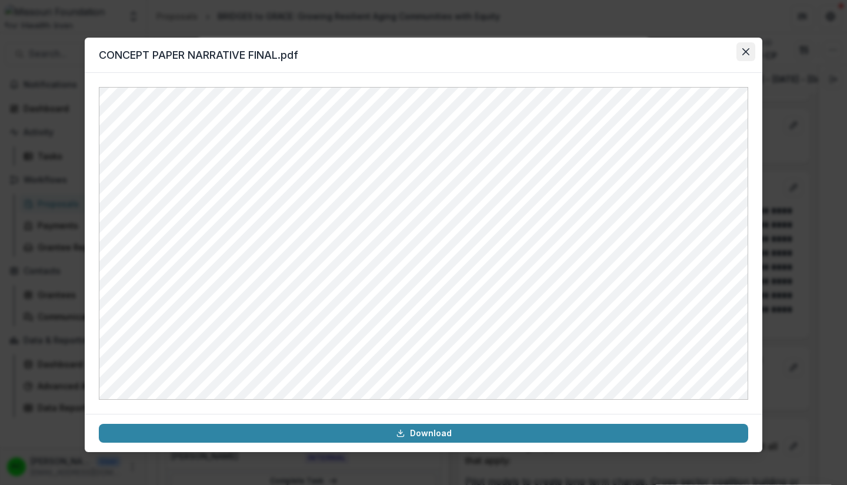
click at [740, 51] on button "Close" at bounding box center [745, 51] width 19 height 19
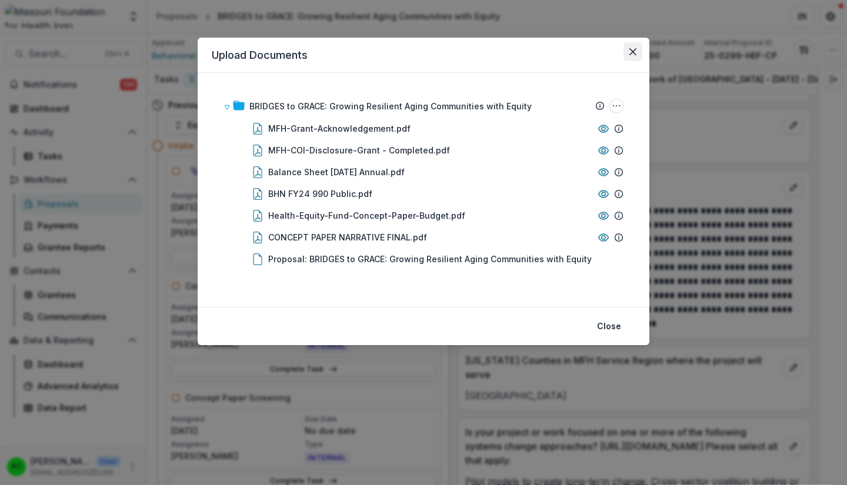
click at [638, 56] on button "Close" at bounding box center [632, 51] width 19 height 19
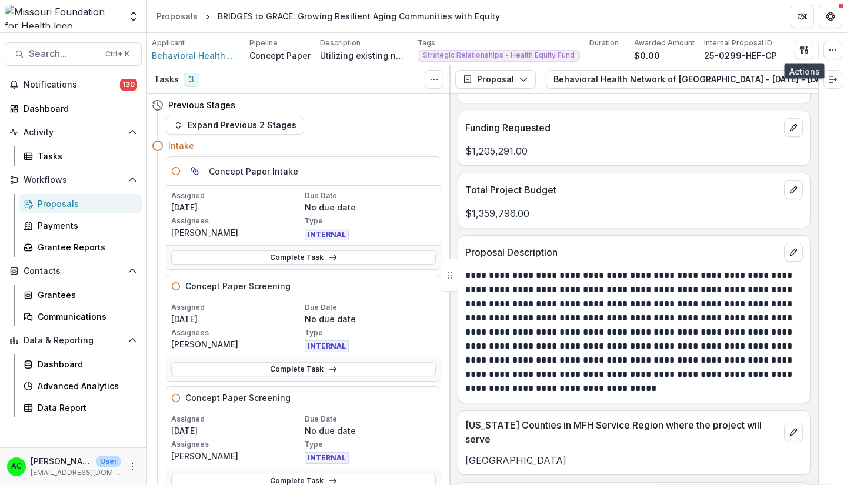
scroll to position [2381, 0]
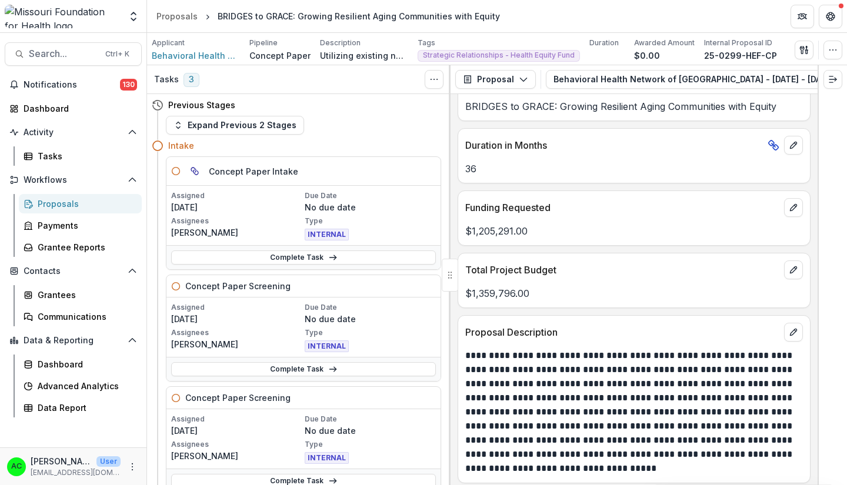
click at [81, 204] on div "Proposals" at bounding box center [85, 204] width 95 height 12
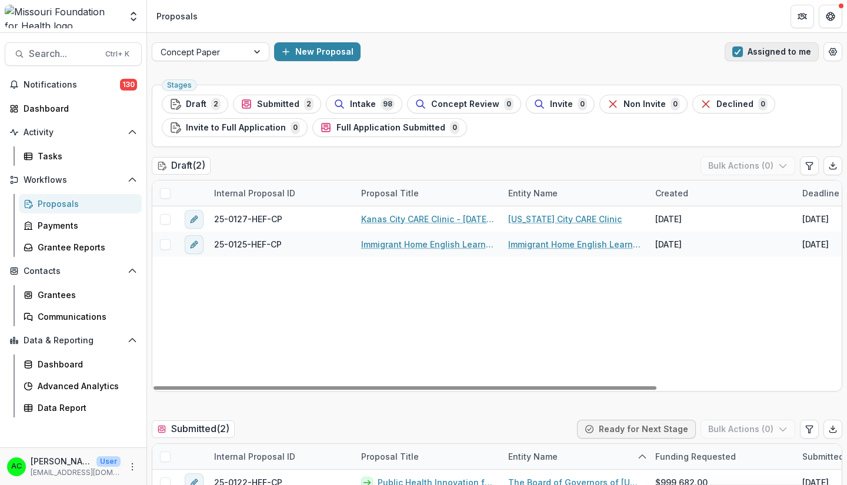
click at [751, 44] on button "Assigned to me" at bounding box center [771, 51] width 94 height 19
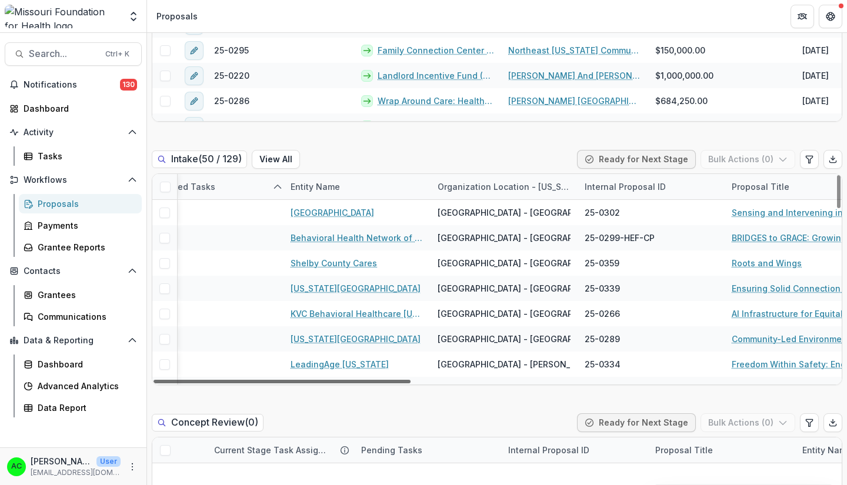
scroll to position [0, 372]
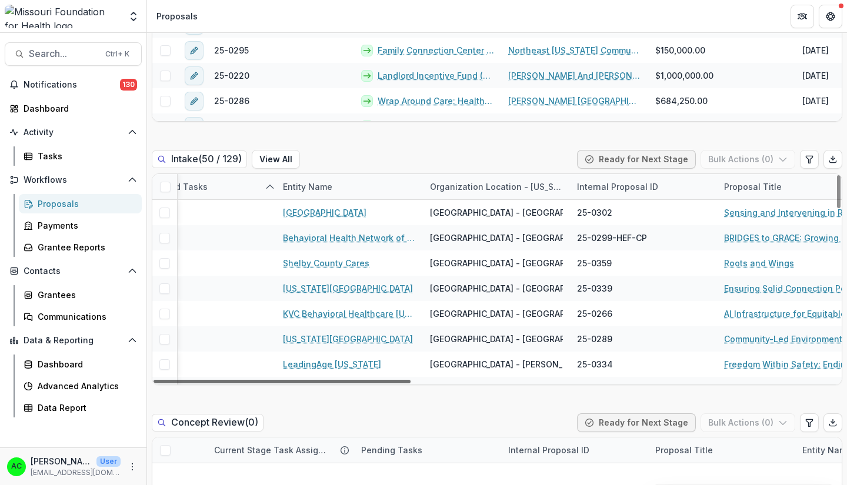
drag, startPoint x: 404, startPoint y: 381, endPoint x: 543, endPoint y: 377, distance: 138.8
click at [410, 380] on div at bounding box center [281, 382] width 257 height 4
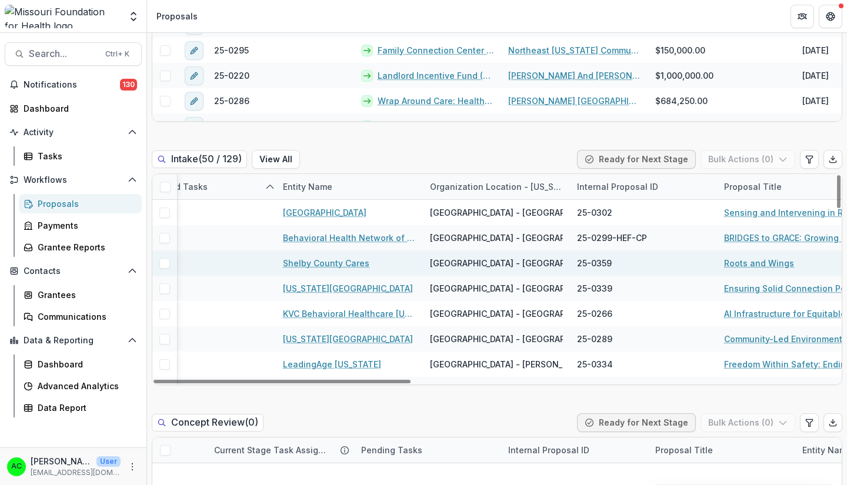
click at [731, 262] on link "Roots and Wings" at bounding box center [759, 263] width 70 height 12
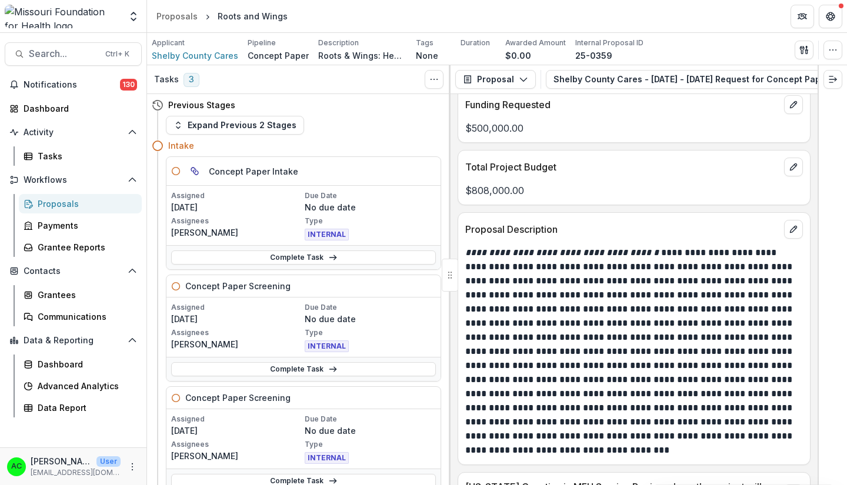
scroll to position [2513, 0]
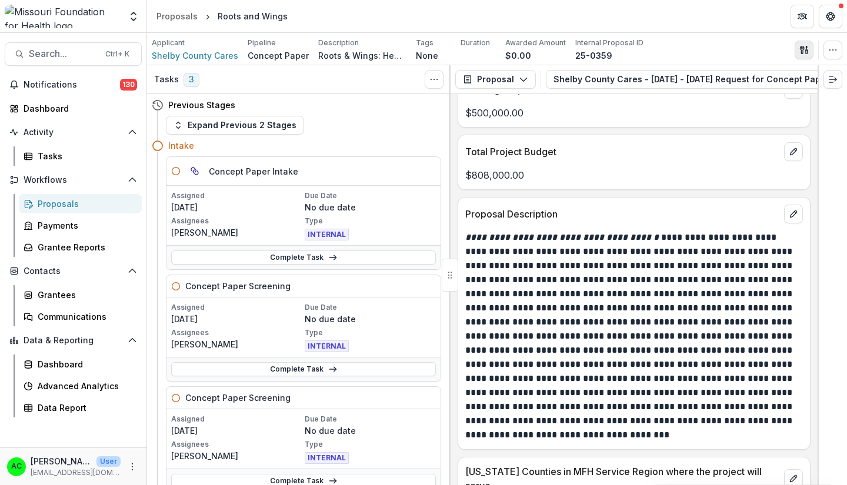
click at [801, 47] on icon "button" at bounding box center [802, 50] width 4 height 8
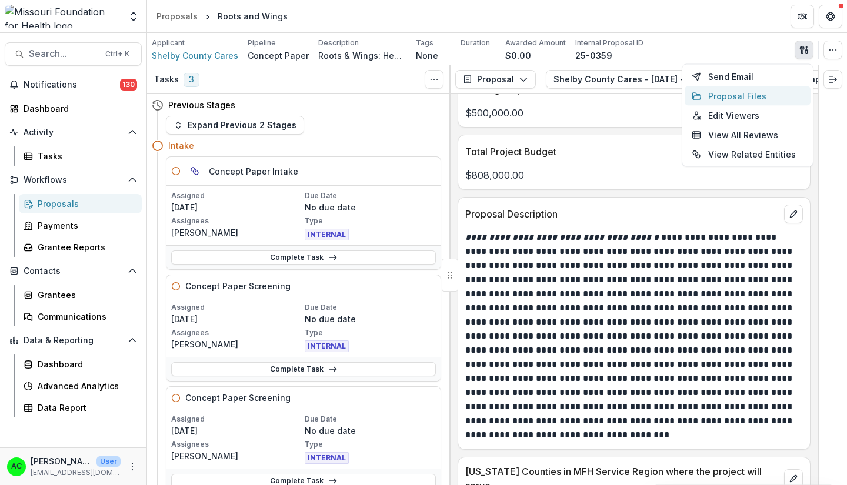
click at [751, 95] on button "Proposal Files" at bounding box center [747, 95] width 126 height 19
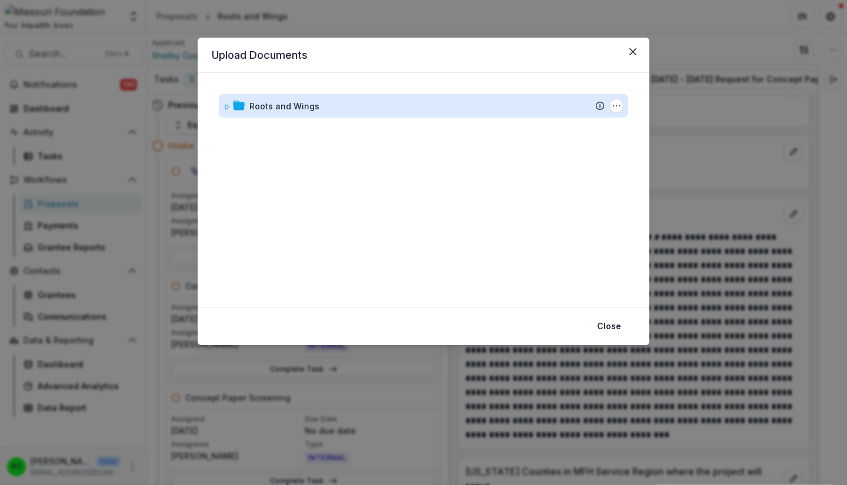
click at [297, 101] on div "Roots and Wings" at bounding box center [284, 106] width 70 height 12
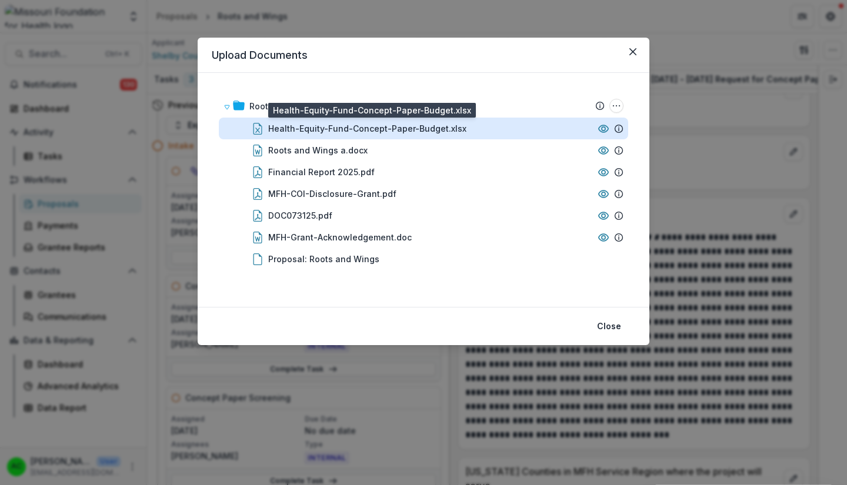
click at [370, 128] on div "Health-Equity-Fund-Concept-Paper-Budget.xlsx" at bounding box center [367, 128] width 198 height 12
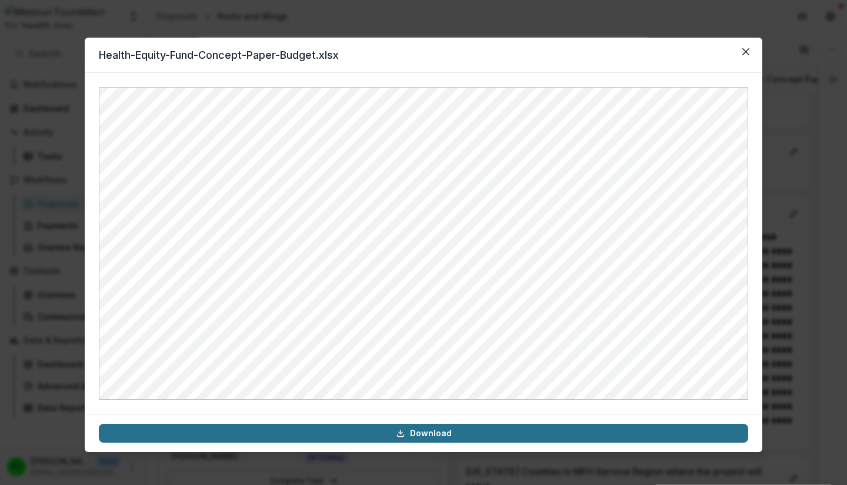
click at [482, 435] on link "Download" at bounding box center [423, 433] width 649 height 19
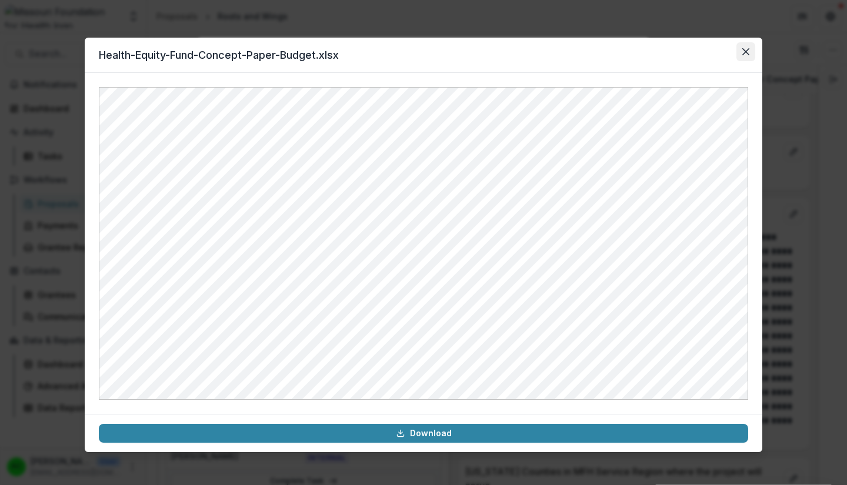
click at [742, 54] on icon "Close" at bounding box center [745, 51] width 7 height 7
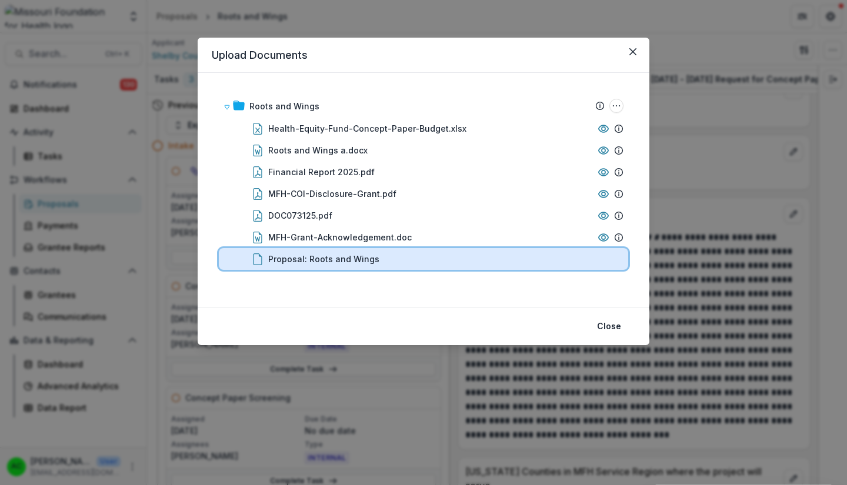
click at [520, 264] on div "Proposal: Roots and Wings" at bounding box center [445, 259] width 355 height 12
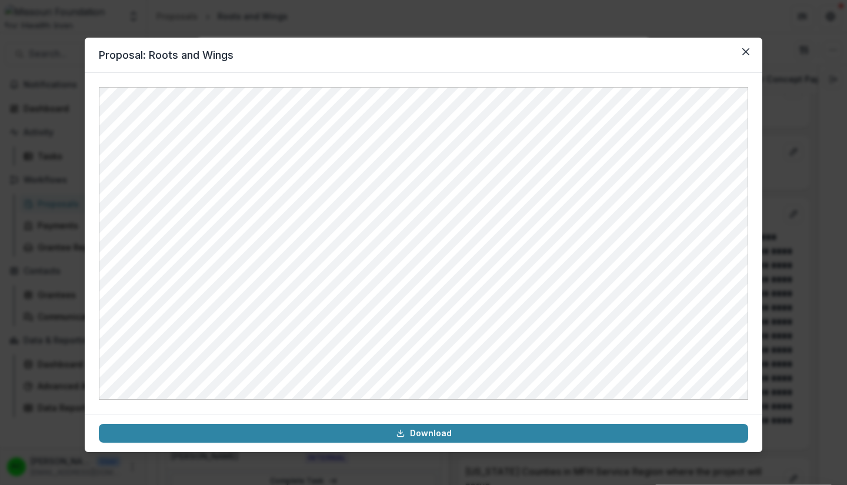
click at [745, 41] on header "Proposal: Roots and Wings" at bounding box center [423, 55] width 677 height 35
click at [744, 46] on button "Close" at bounding box center [745, 51] width 19 height 19
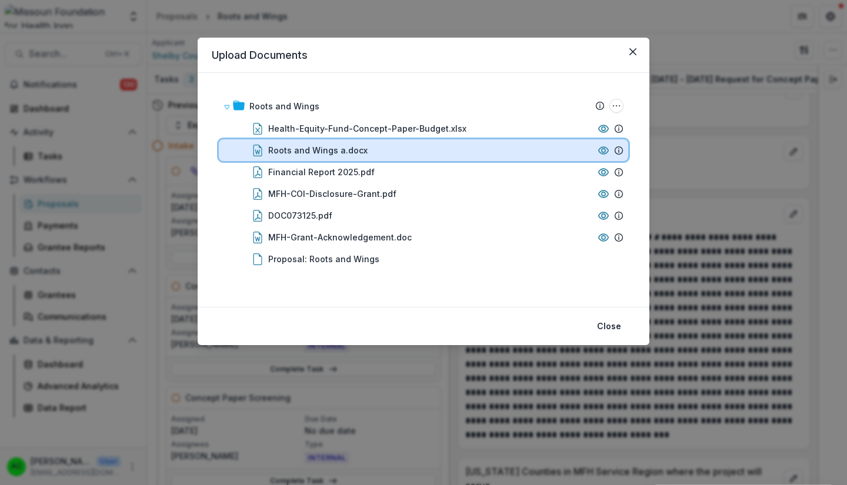
click at [400, 151] on div "Roots and Wings a.docx" at bounding box center [430, 150] width 325 height 12
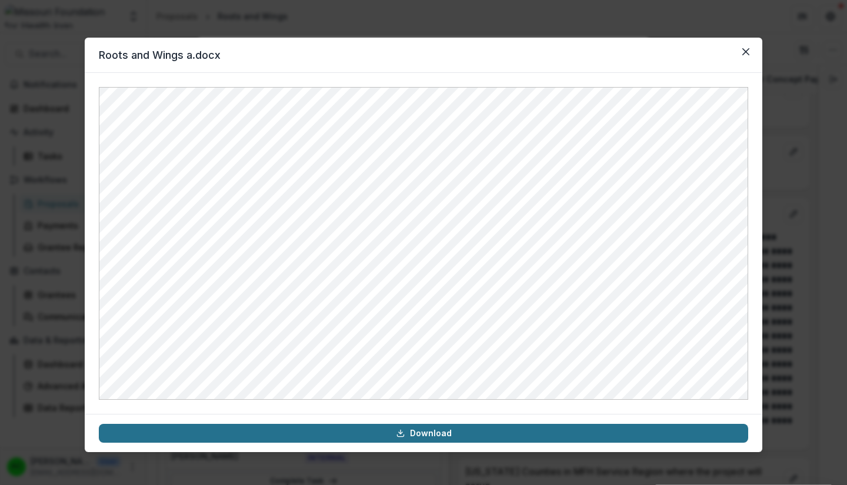
click at [513, 436] on link "Download" at bounding box center [423, 433] width 649 height 19
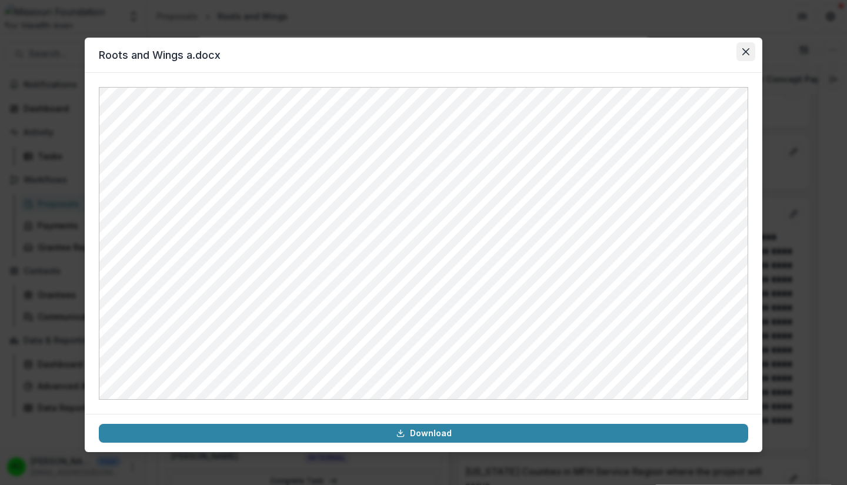
click at [744, 55] on button "Close" at bounding box center [745, 51] width 19 height 19
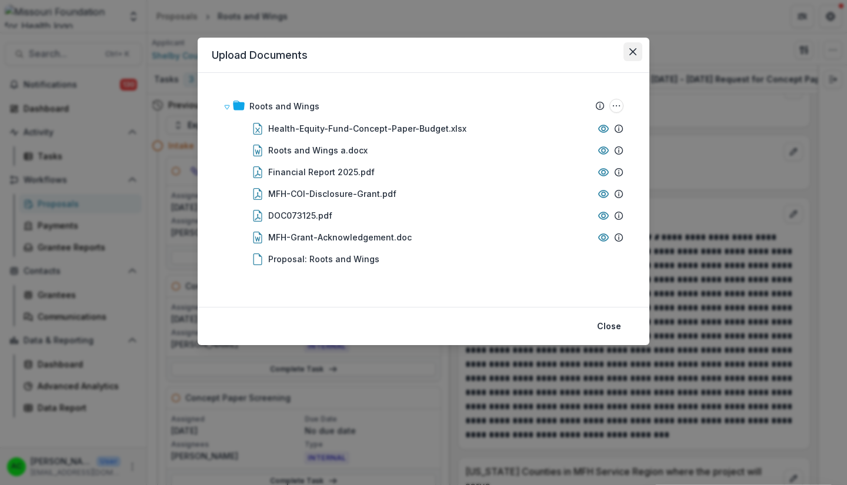
click at [628, 54] on button "Close" at bounding box center [632, 51] width 19 height 19
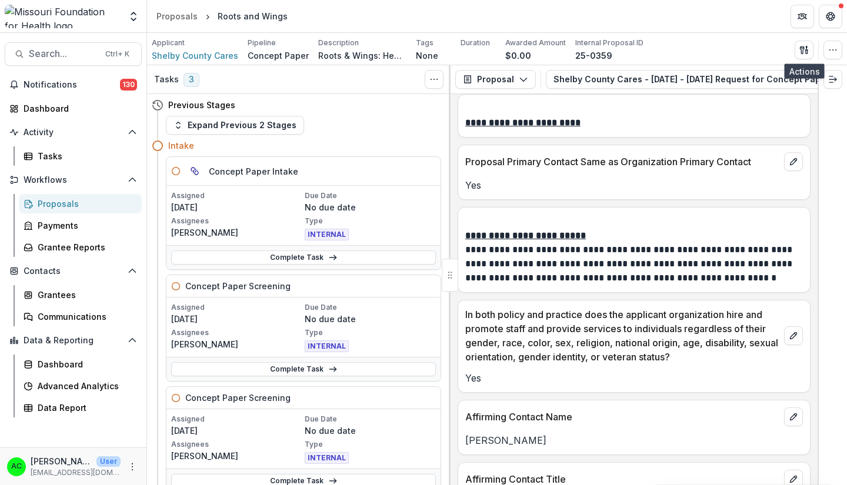
scroll to position [1711, 0]
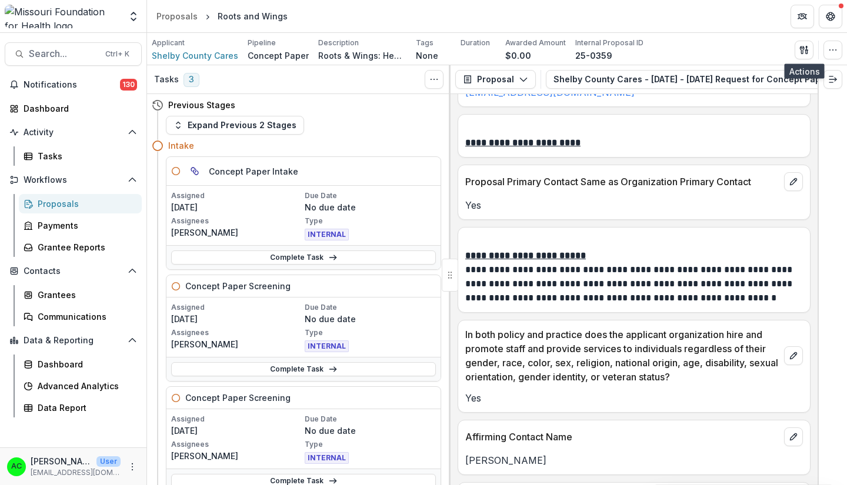
click at [92, 209] on div "Proposals" at bounding box center [85, 204] width 95 height 12
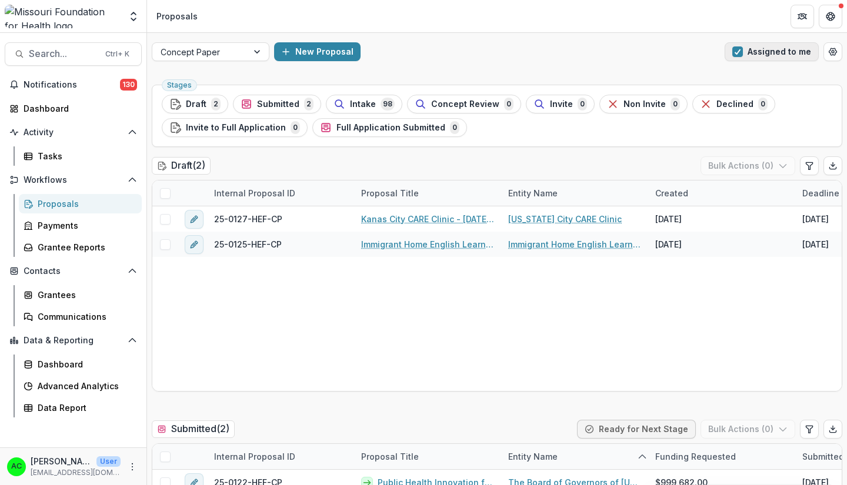
click at [787, 53] on button "Assigned to me" at bounding box center [771, 51] width 94 height 19
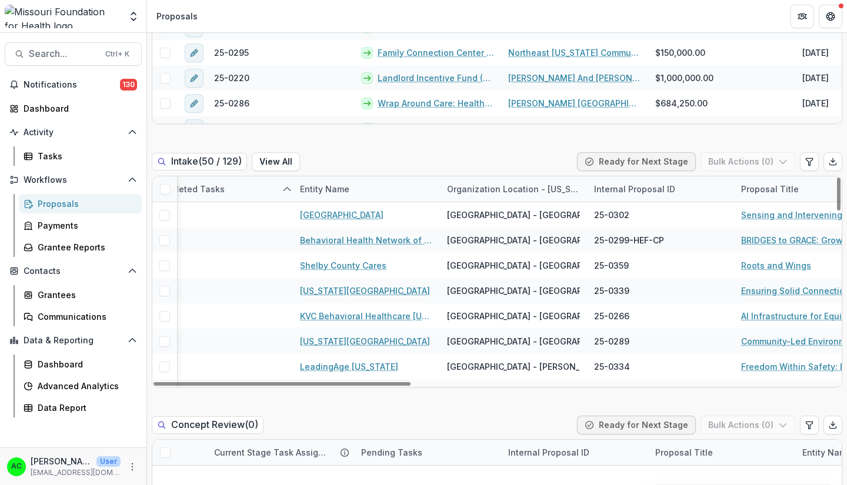
scroll to position [0, 379]
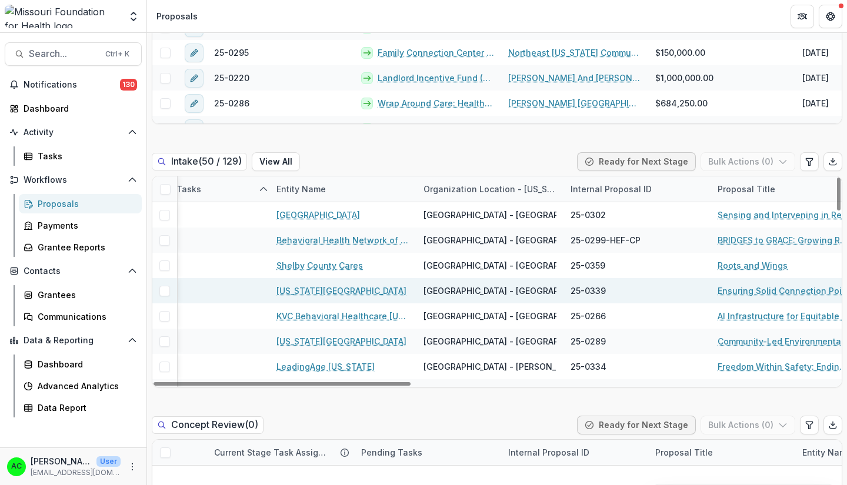
click at [747, 292] on link "Ensuring Solid Connection Points to Primary Care: A Design Research Study" at bounding box center [783, 291] width 133 height 12
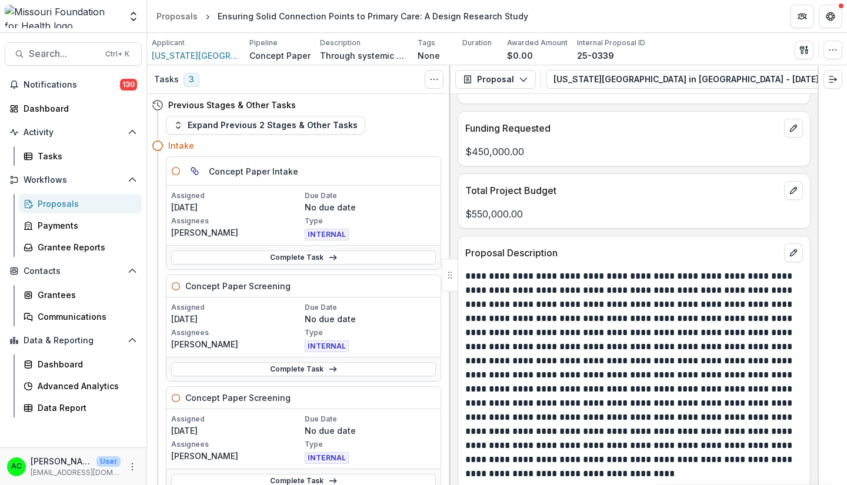
scroll to position [2490, 0]
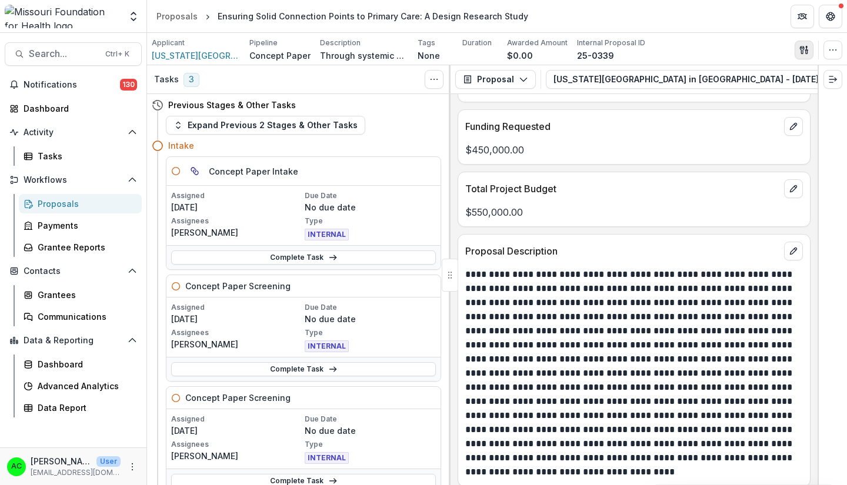
click at [801, 50] on icon "button" at bounding box center [802, 50] width 4 height 8
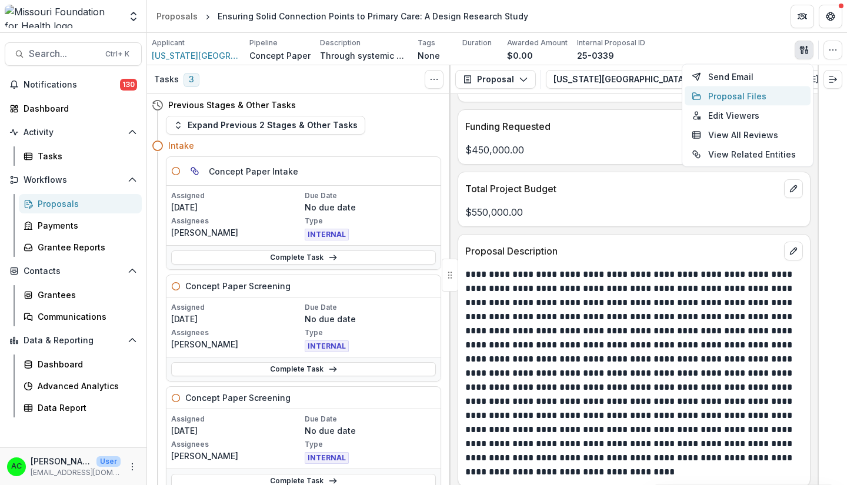
click at [754, 103] on button "Proposal Files" at bounding box center [747, 95] width 126 height 19
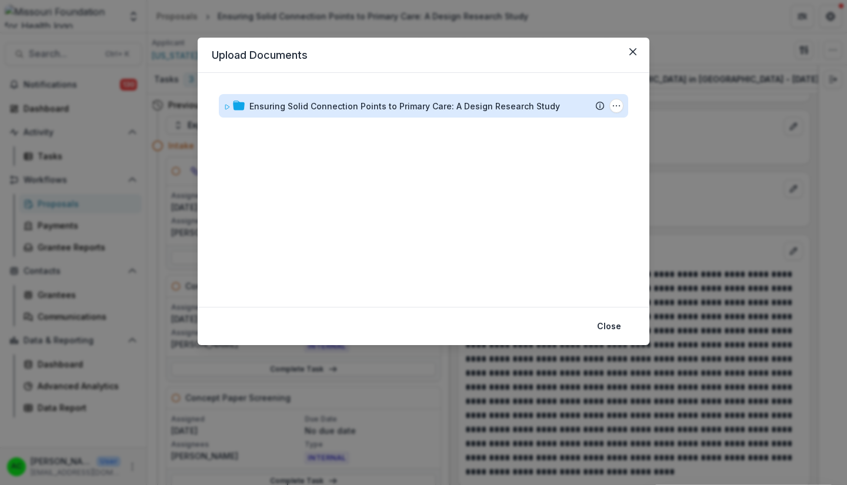
click at [511, 103] on div "Ensuring Solid Connection Points to Primary Care: A Design Research Study" at bounding box center [404, 106] width 310 height 12
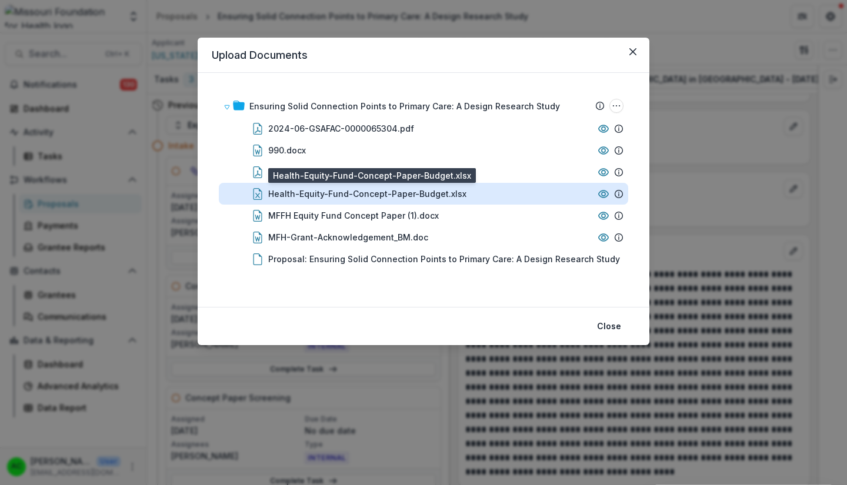
click at [453, 195] on div "Health-Equity-Fund-Concept-Paper-Budget.xlsx" at bounding box center [367, 194] width 198 height 12
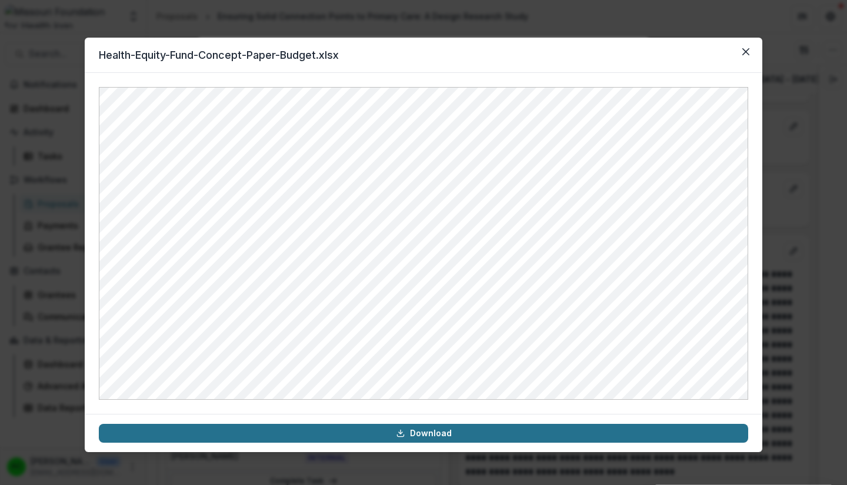
click at [476, 433] on link "Download" at bounding box center [423, 433] width 649 height 19
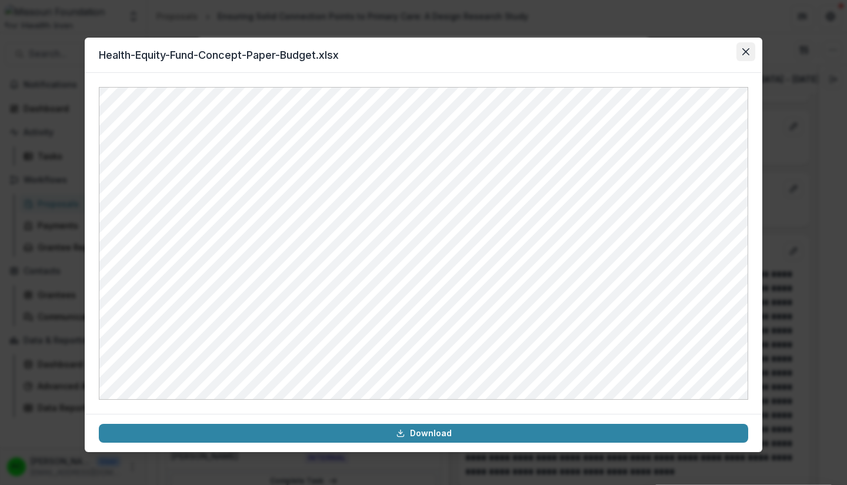
click at [743, 58] on button "Close" at bounding box center [745, 51] width 19 height 19
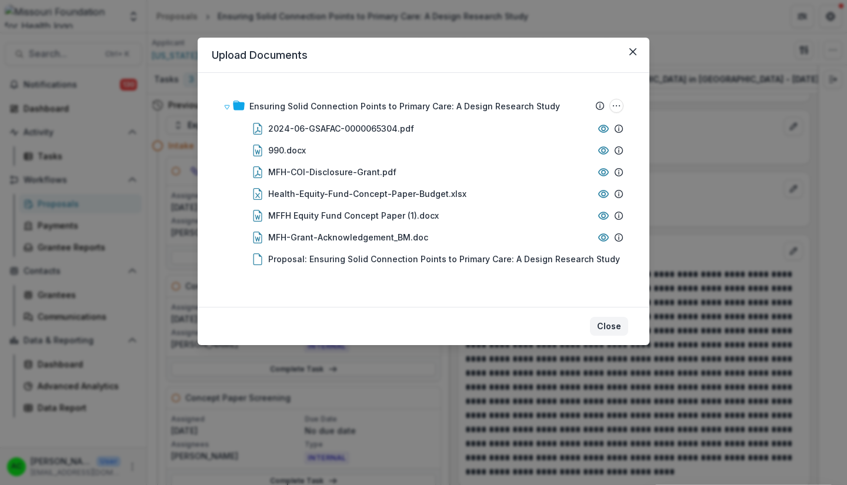
click at [608, 328] on button "Close" at bounding box center [609, 326] width 38 height 19
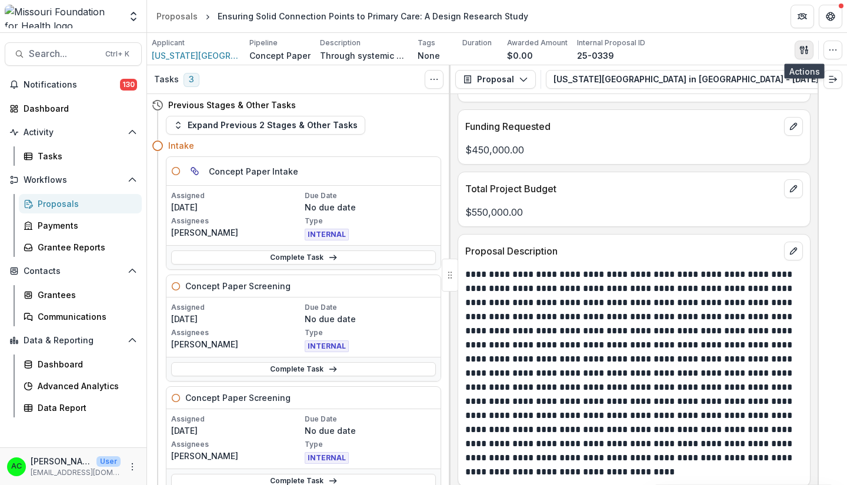
click at [804, 51] on icon "button" at bounding box center [803, 49] width 9 height 9
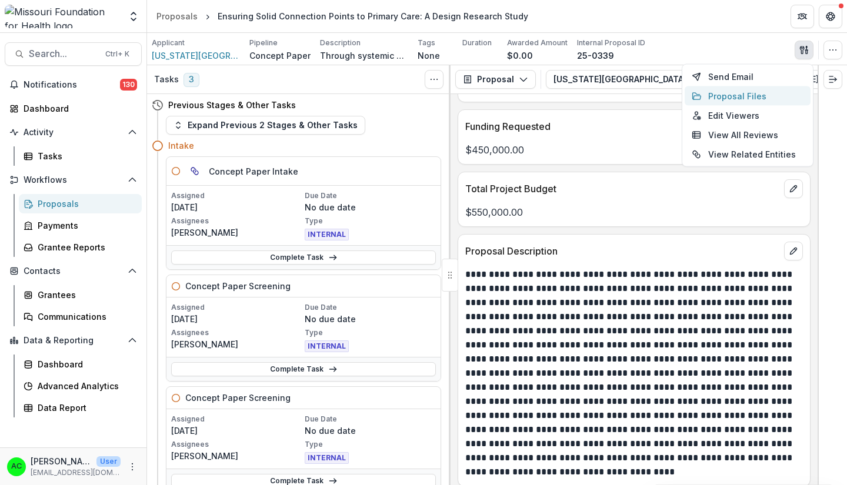
click at [740, 98] on button "Proposal Files" at bounding box center [747, 95] width 126 height 19
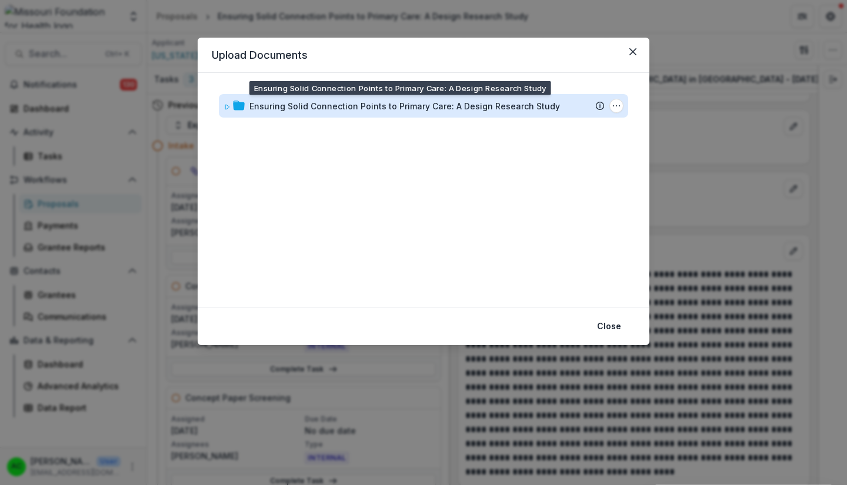
click at [384, 111] on div "Ensuring Solid Connection Points to Primary Care: A Design Research Study" at bounding box center [404, 106] width 310 height 12
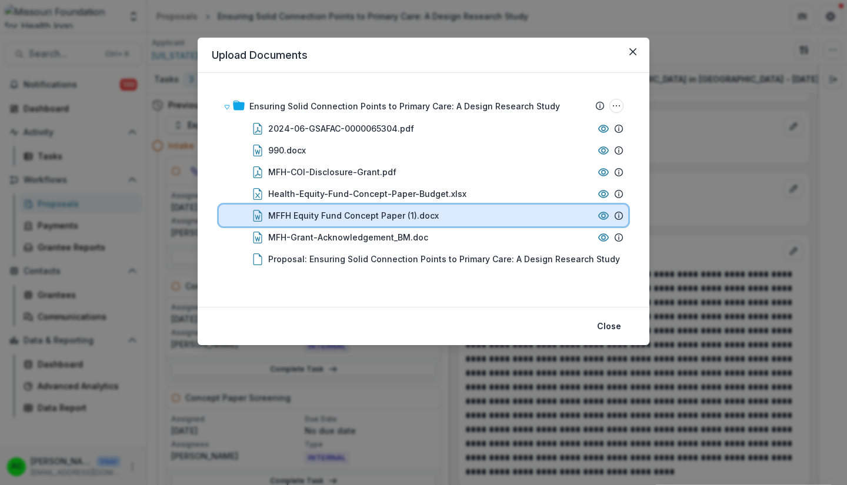
click at [471, 210] on div "MFFH Equity Fund Concept Paper (1).docx" at bounding box center [430, 215] width 325 height 12
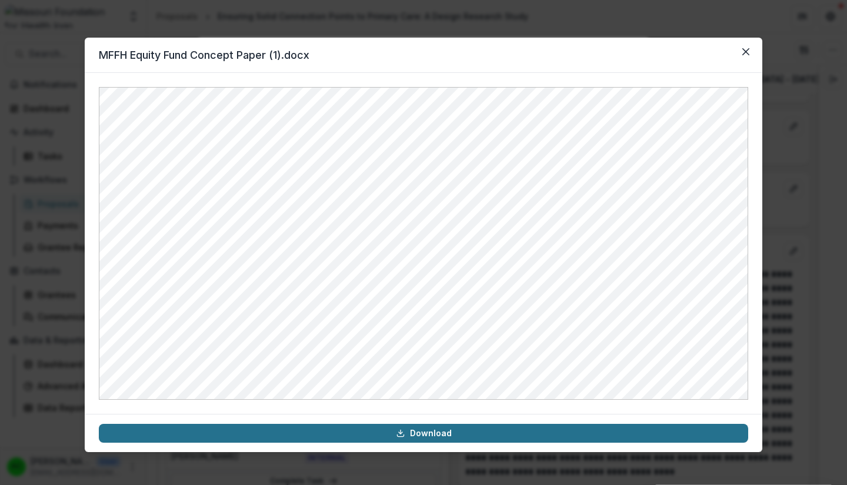
click at [488, 431] on link "Download" at bounding box center [423, 433] width 649 height 19
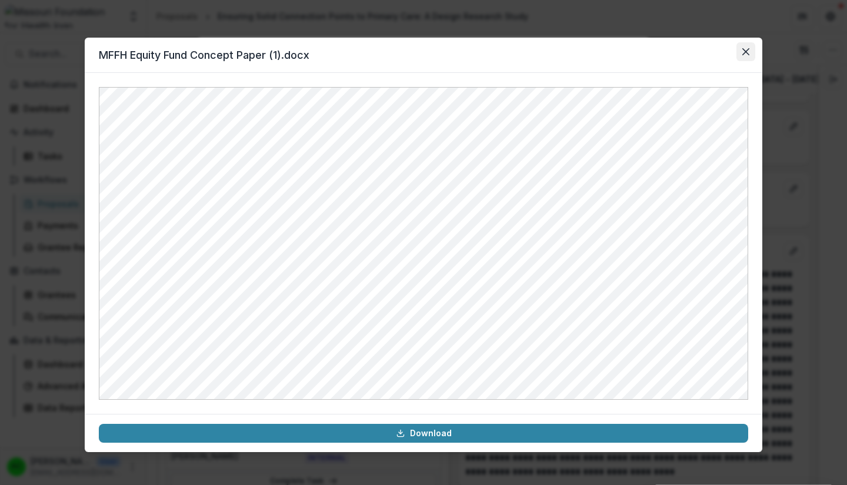
click at [751, 50] on button "Close" at bounding box center [745, 51] width 19 height 19
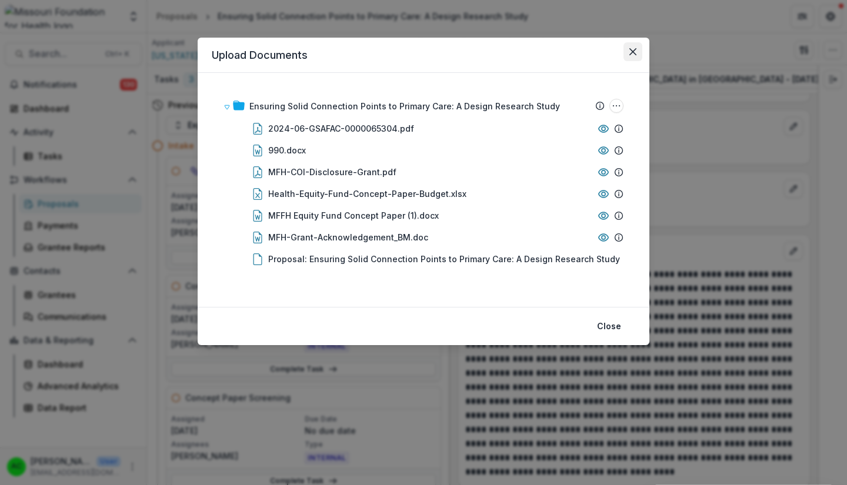
click at [631, 53] on icon "Close" at bounding box center [632, 51] width 7 height 7
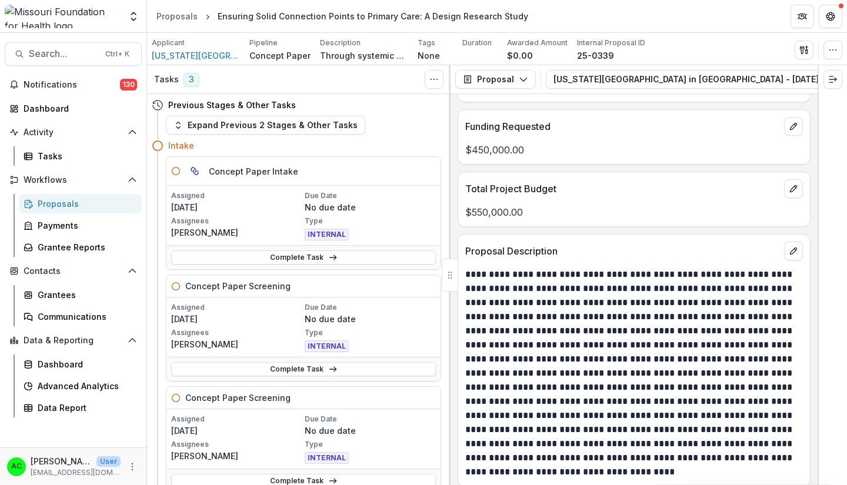
click at [102, 203] on div "Proposals" at bounding box center [85, 204] width 95 height 12
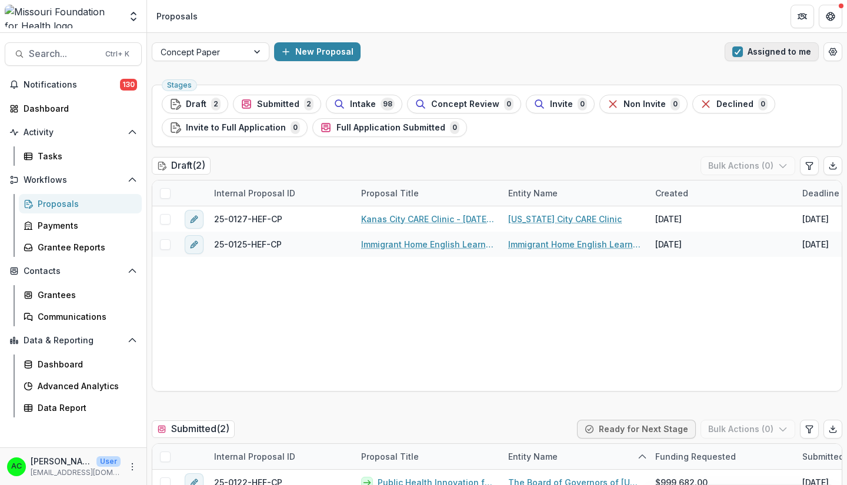
click at [737, 52] on span "button" at bounding box center [737, 51] width 11 height 11
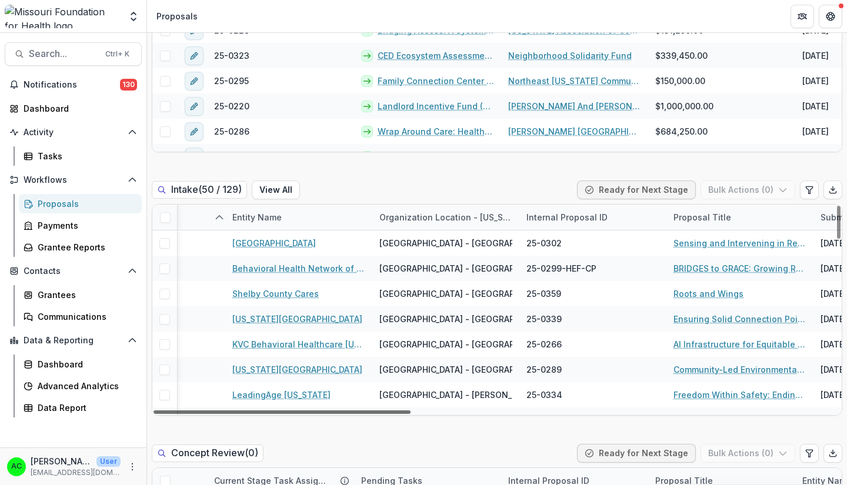
scroll to position [0, 426]
drag, startPoint x: 348, startPoint y: 412, endPoint x: 507, endPoint y: 426, distance: 159.4
click at [410, 414] on div at bounding box center [281, 412] width 257 height 4
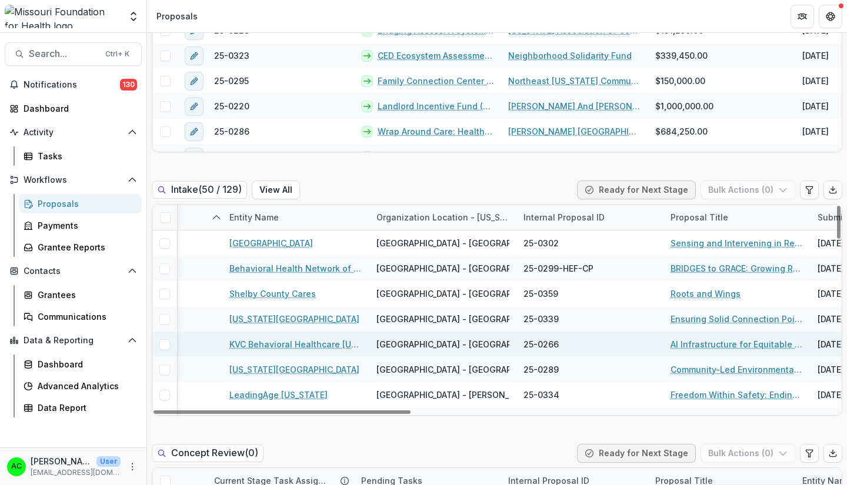
click at [682, 342] on link "AI Infrastructure for Equitable Health Access in [US_STATE]’s [PERSON_NAME] Car…" at bounding box center [736, 344] width 133 height 12
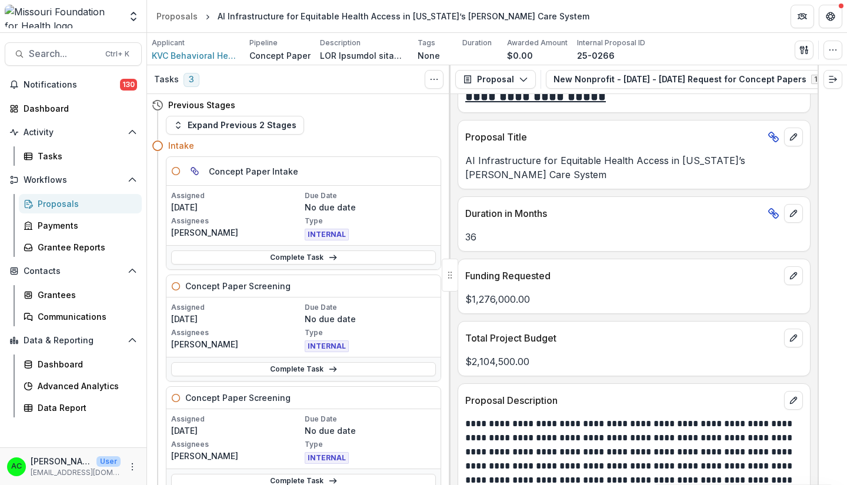
scroll to position [2576, 0]
click at [801, 49] on icon "button" at bounding box center [803, 49] width 9 height 9
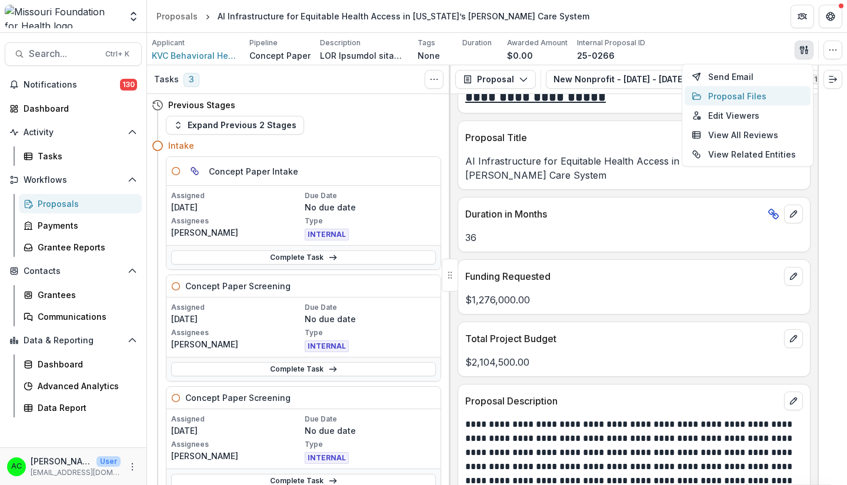
click at [748, 97] on button "Proposal Files" at bounding box center [747, 95] width 126 height 19
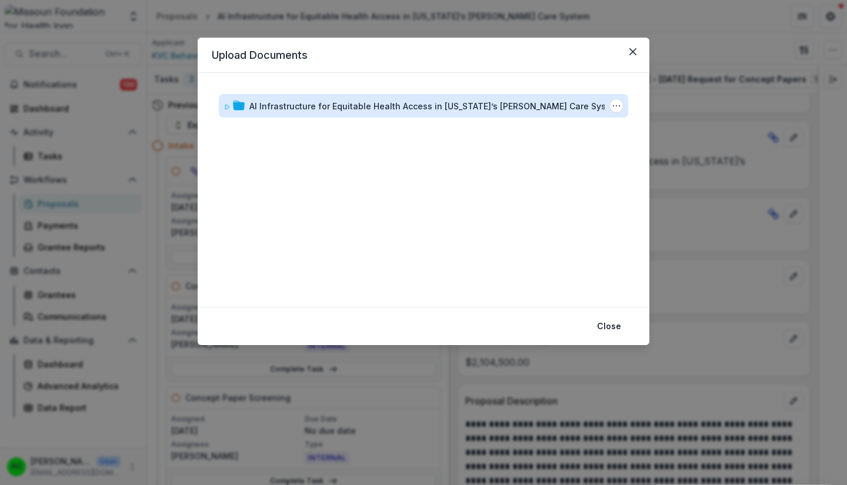
click at [526, 105] on div "AI Infrastructure for Equitable Health Access in [US_STATE]’s [PERSON_NAME] Car…" at bounding box center [435, 106] width 372 height 12
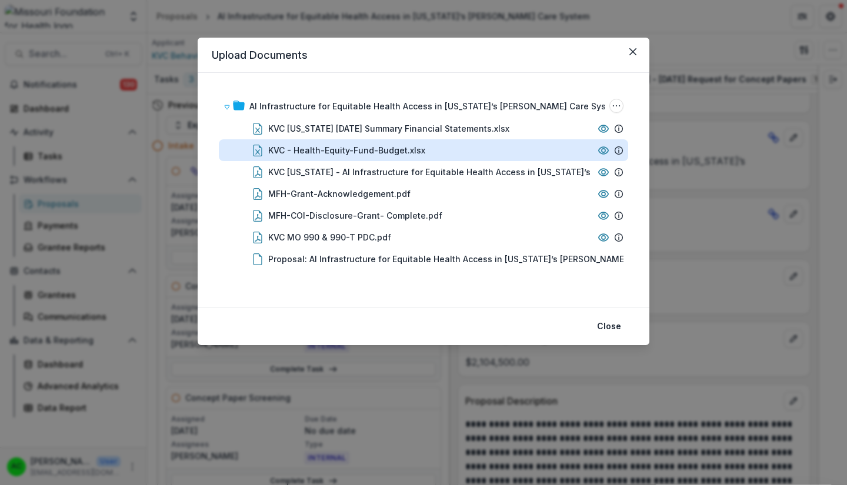
click at [387, 148] on div "KVC - Health-Equity-Fund-Budget.xlsx" at bounding box center [346, 150] width 157 height 12
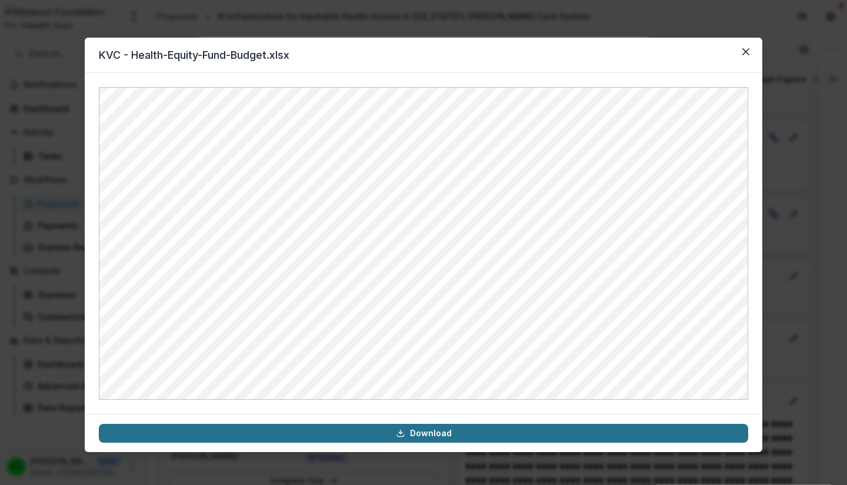
click at [465, 430] on link "Download" at bounding box center [423, 433] width 649 height 19
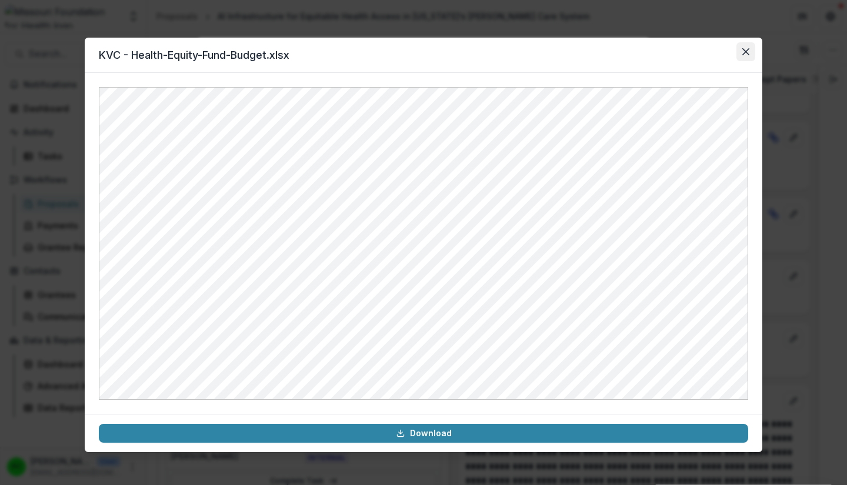
click at [746, 45] on button "Close" at bounding box center [745, 51] width 19 height 19
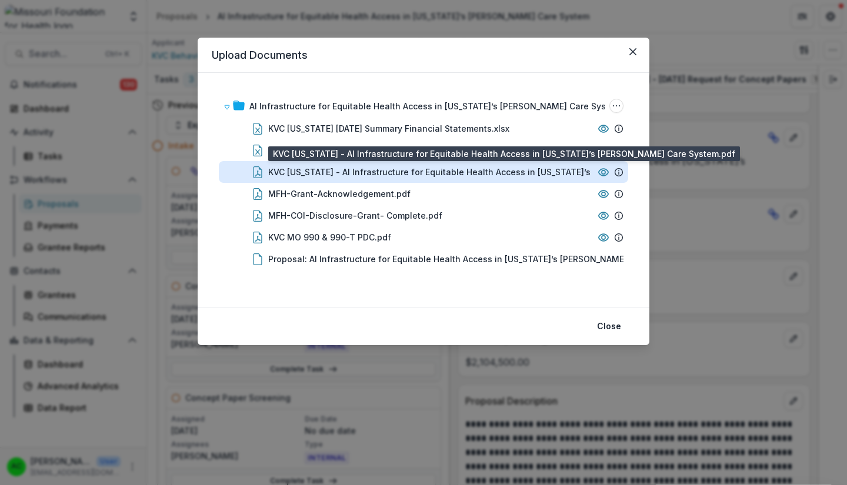
click at [500, 175] on div "KVC [US_STATE] - AI Infrastructure for Equitable Health Access in [US_STATE]’s …" at bounding box center [462, 172] width 388 height 12
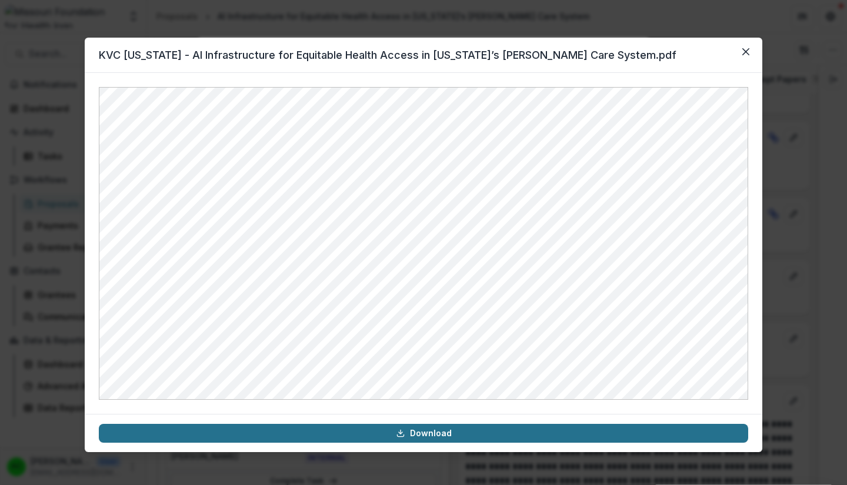
click at [463, 431] on link "Download" at bounding box center [423, 433] width 649 height 19
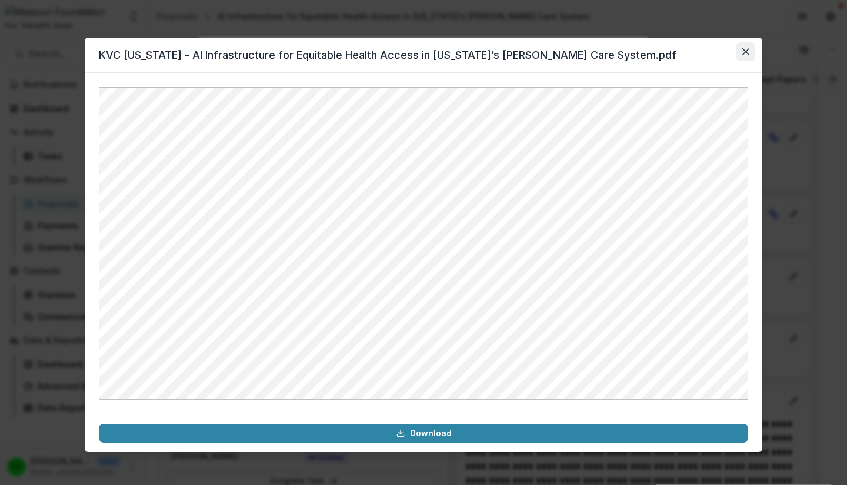
click at [743, 56] on button "Close" at bounding box center [745, 51] width 19 height 19
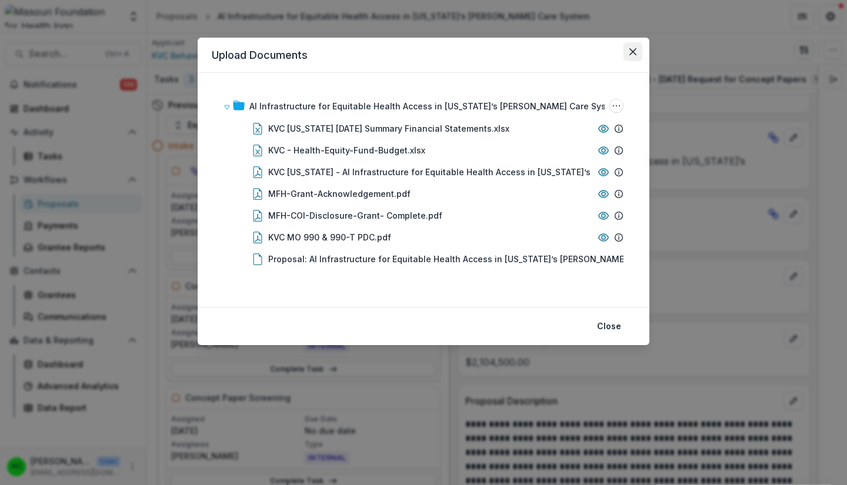
click at [636, 53] on button "Close" at bounding box center [632, 51] width 19 height 19
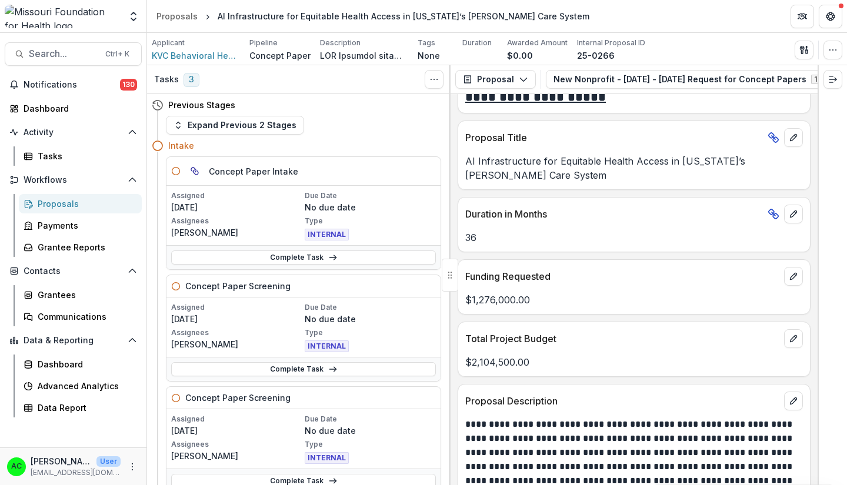
click at [109, 204] on div "Proposals" at bounding box center [85, 204] width 95 height 12
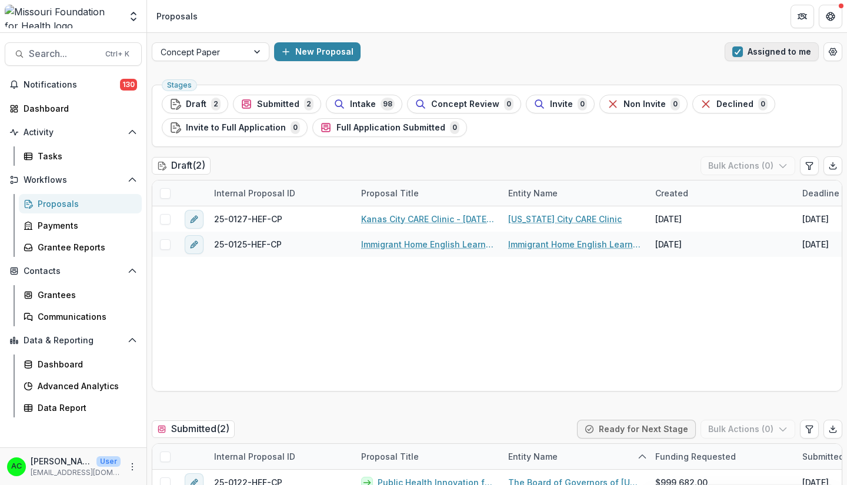
click at [738, 48] on span "button" at bounding box center [737, 51] width 11 height 11
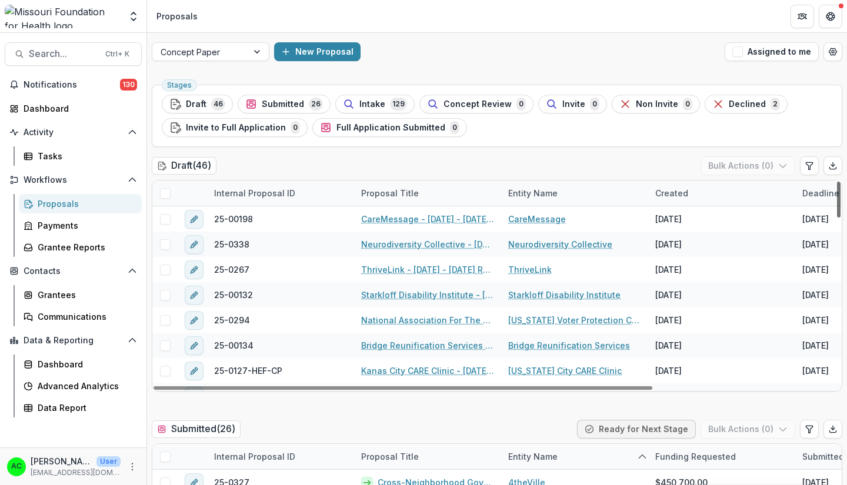
click at [837, 189] on div at bounding box center [839, 200] width 4 height 36
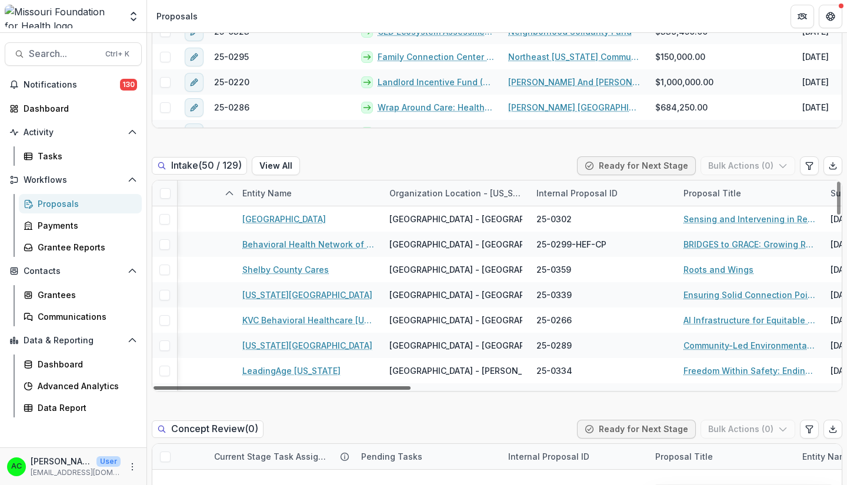
scroll to position [0, 416]
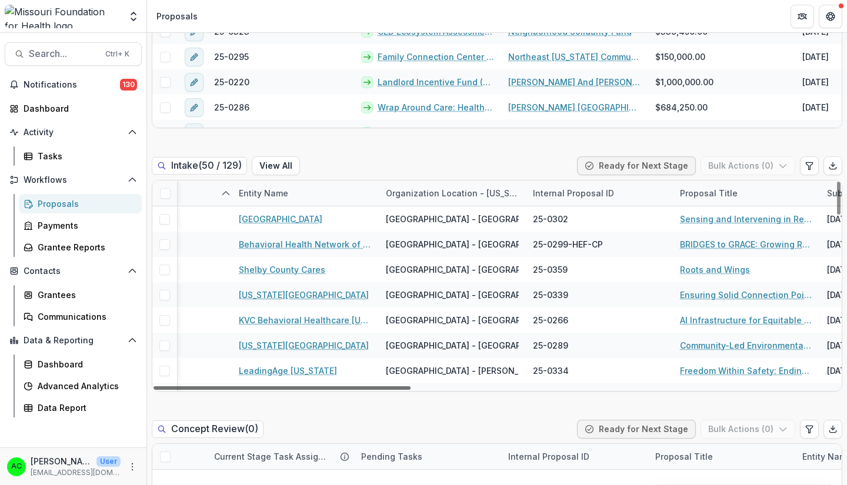
drag, startPoint x: 404, startPoint y: 388, endPoint x: 559, endPoint y: 394, distance: 155.3
click at [410, 390] on div at bounding box center [281, 388] width 257 height 4
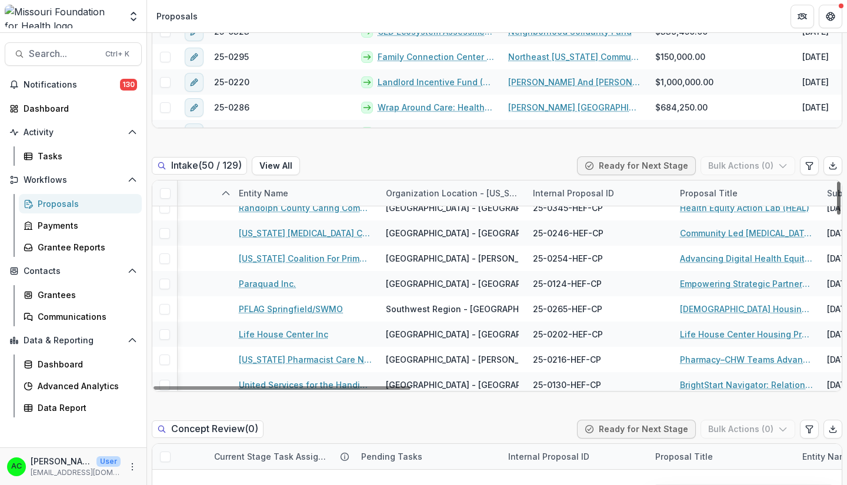
scroll to position [316, 416]
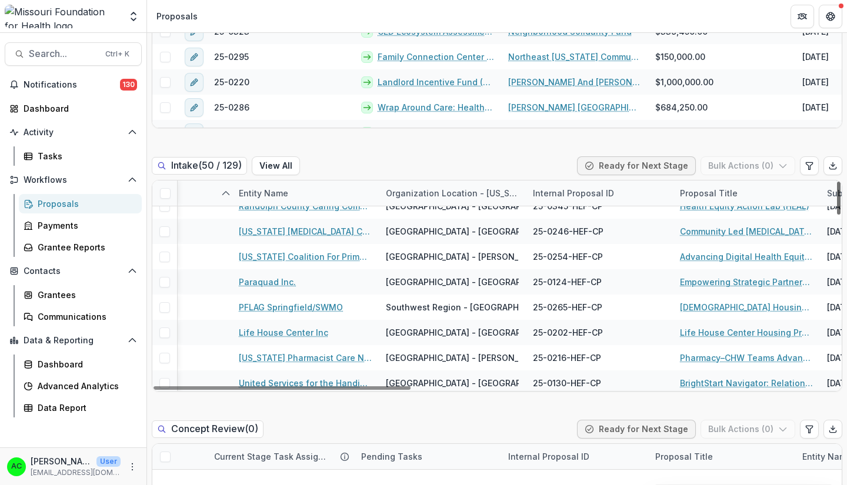
drag, startPoint x: 835, startPoint y: 198, endPoint x: 821, endPoint y: 247, distance: 51.5
click at [837, 215] on div at bounding box center [839, 198] width 4 height 33
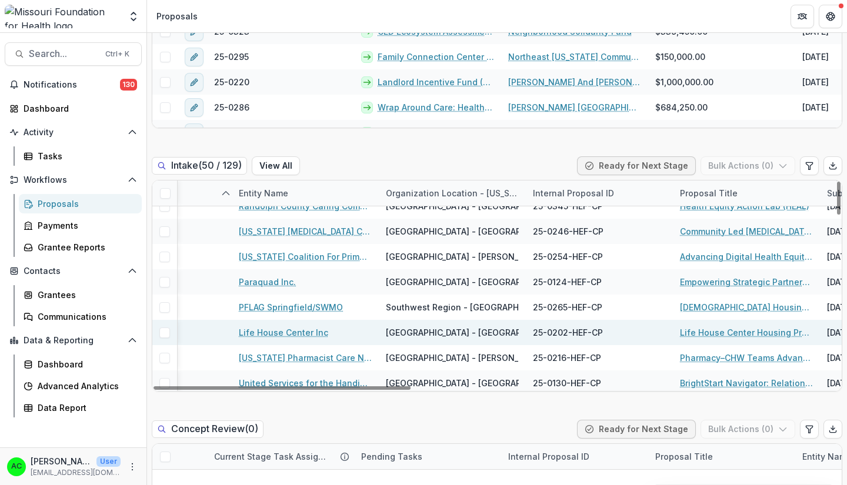
click at [730, 329] on link "Life House Center Housing Program - Health Equity Fund" at bounding box center [746, 332] width 133 height 12
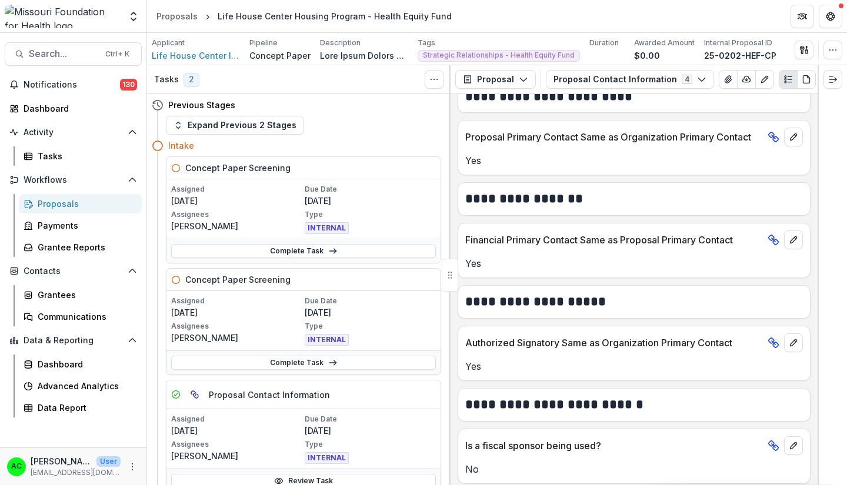
scroll to position [479, 0]
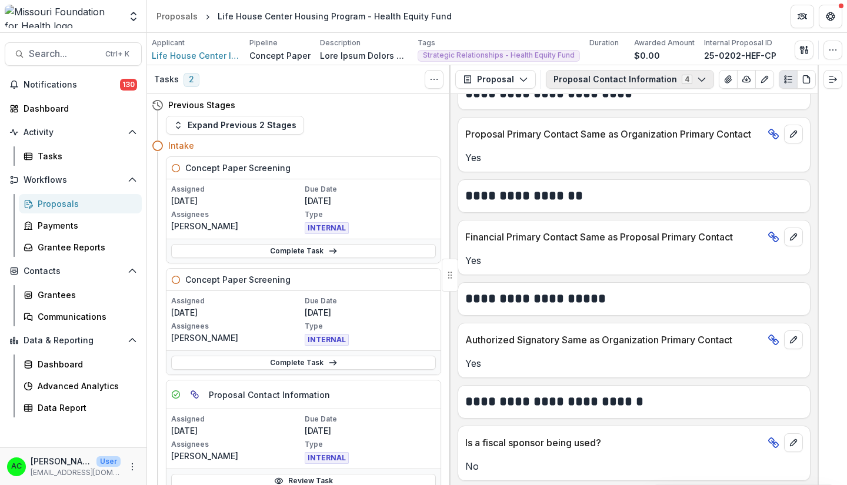
click at [697, 79] on icon "button" at bounding box center [701, 79] width 9 height 9
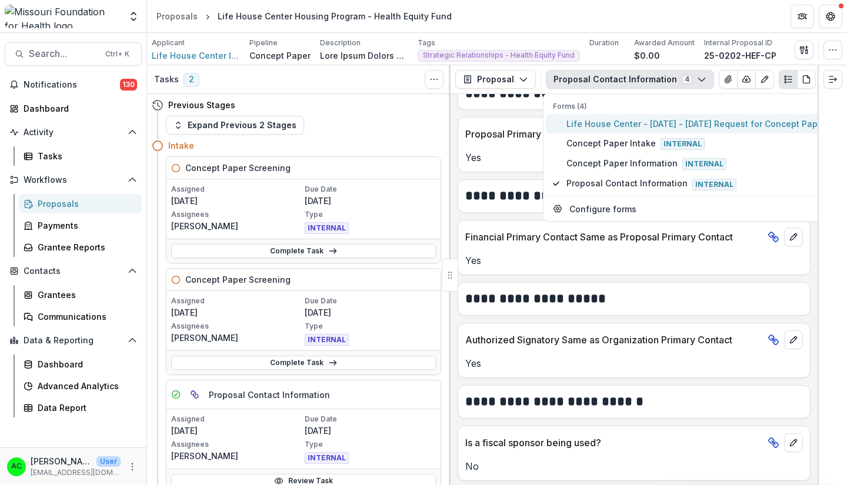
click at [673, 124] on span "Life House Center - [DATE] - [DATE] Request for Concept Papers" at bounding box center [698, 124] width 264 height 12
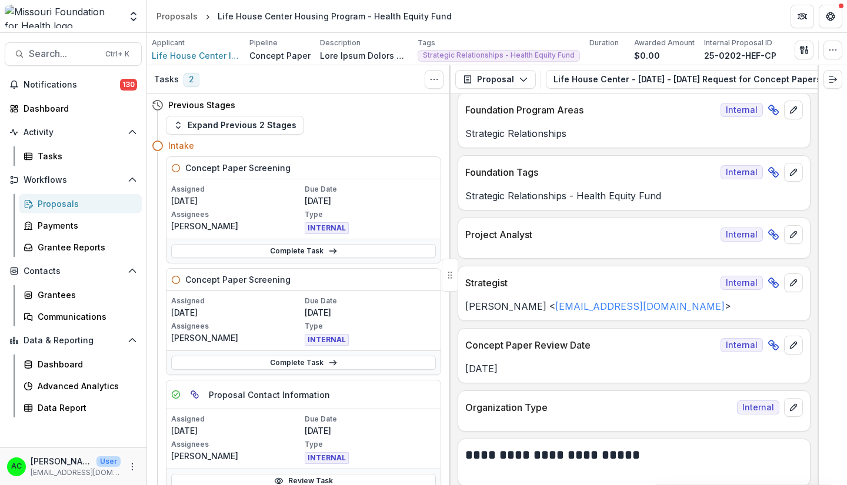
scroll to position [0, 0]
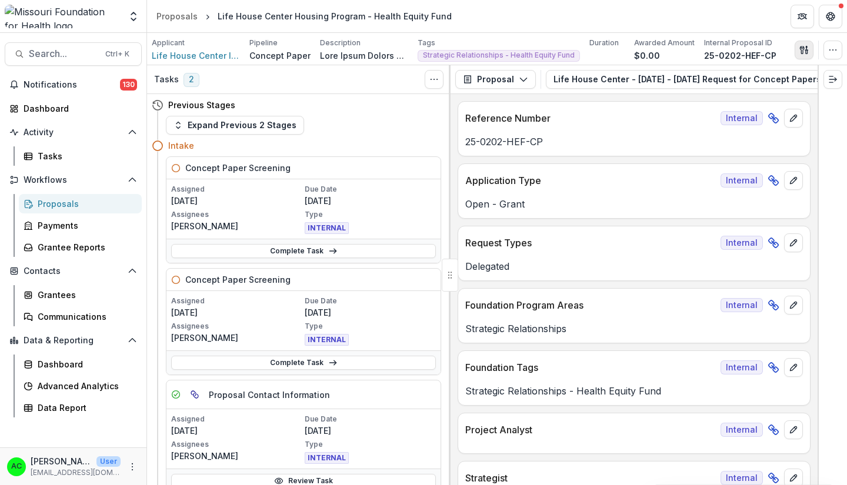
click at [804, 45] on icon "button" at bounding box center [803, 49] width 9 height 9
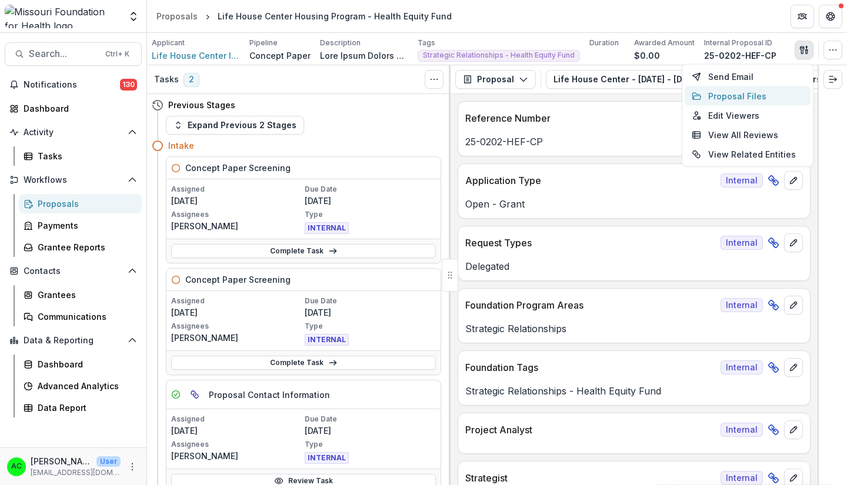
click at [741, 91] on button "Proposal Files" at bounding box center [747, 95] width 126 height 19
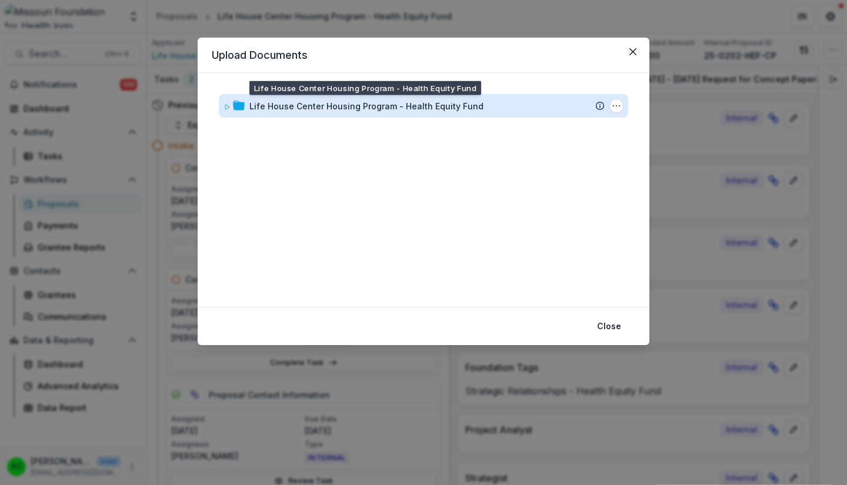
click at [449, 110] on div "Life House Center Housing Program - Health Equity Fund" at bounding box center [366, 106] width 234 height 12
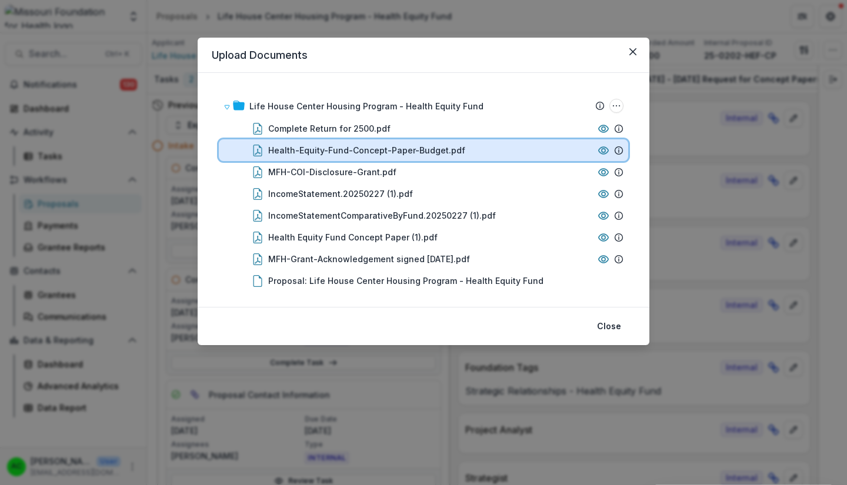
click at [507, 148] on div "Health-Equity-Fund-Concept-Paper-Budget.pdf" at bounding box center [430, 150] width 325 height 12
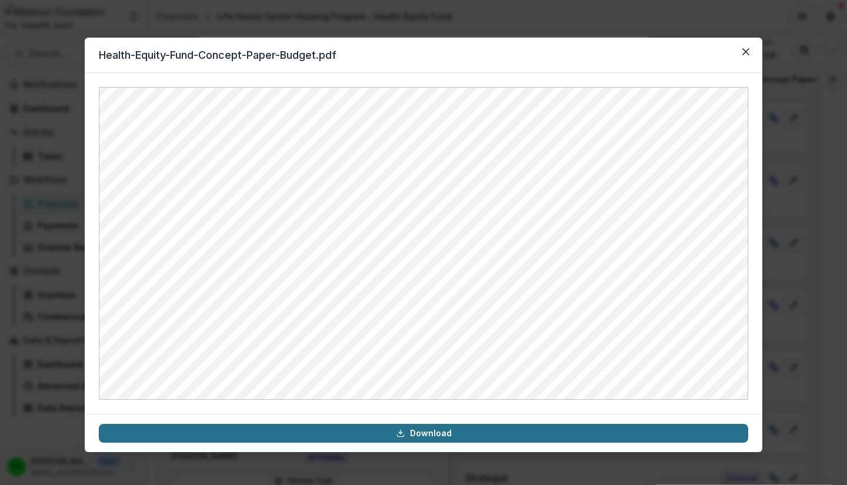
click at [509, 433] on link "Download" at bounding box center [423, 433] width 649 height 19
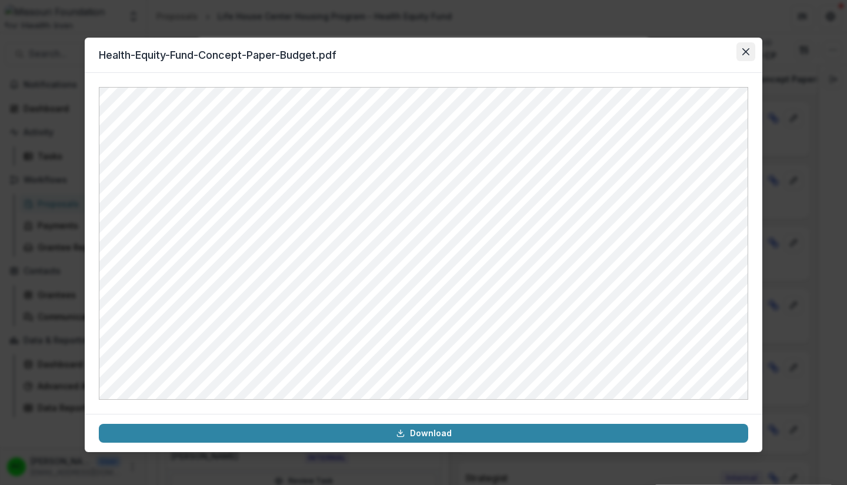
click at [751, 51] on button "Close" at bounding box center [745, 51] width 19 height 19
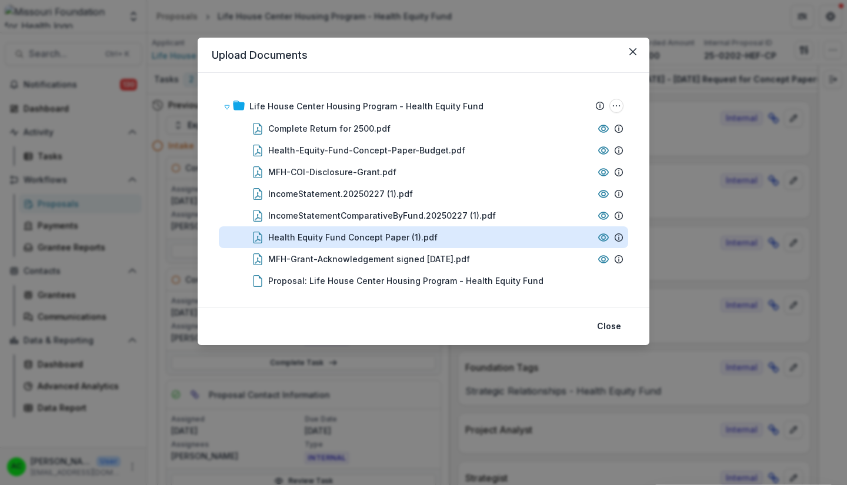
click at [424, 233] on div "Health Equity Fund Concept Paper (1).pdf" at bounding box center [352, 237] width 169 height 12
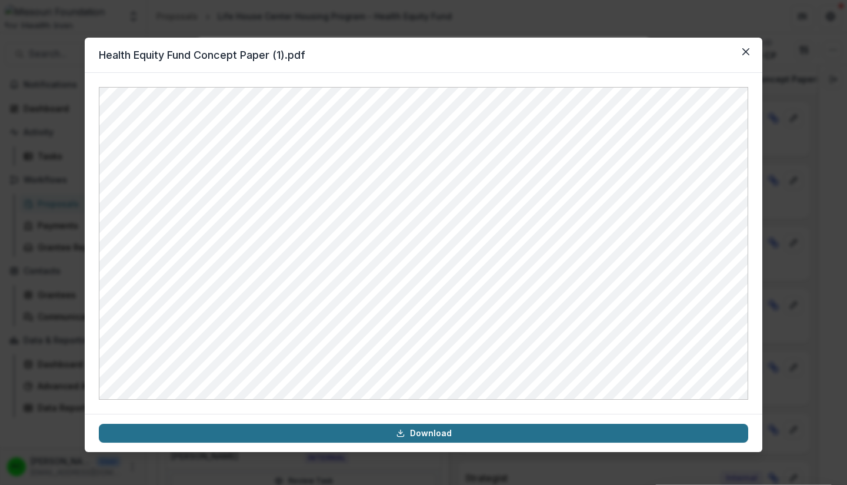
click at [420, 431] on link "Download" at bounding box center [423, 433] width 649 height 19
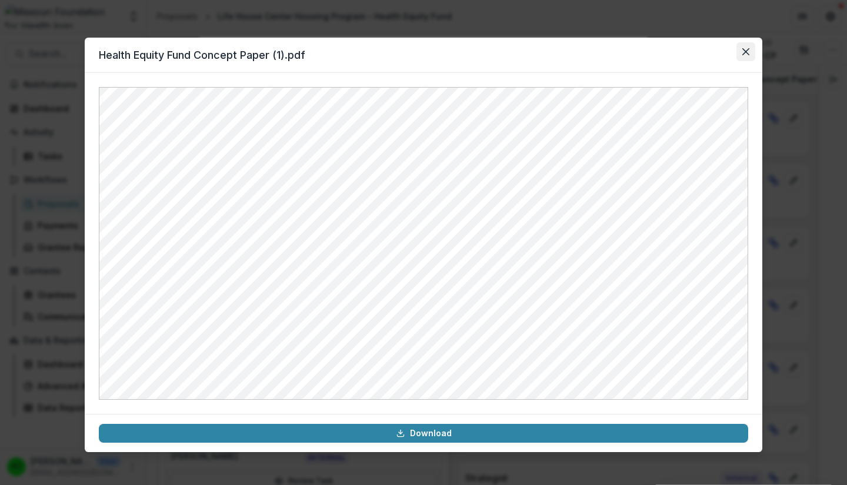
click at [745, 52] on icon "Close" at bounding box center [745, 51] width 7 height 7
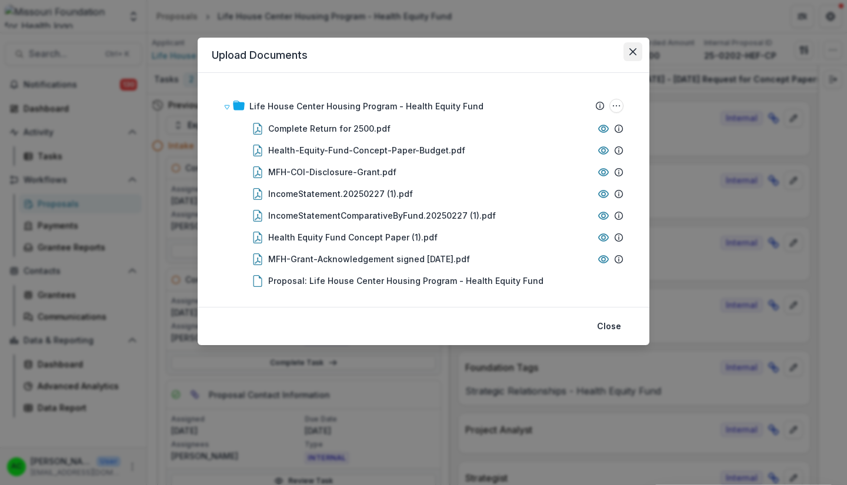
click at [631, 54] on icon "Close" at bounding box center [632, 51] width 7 height 7
